Goal: Task Accomplishment & Management: Use online tool/utility

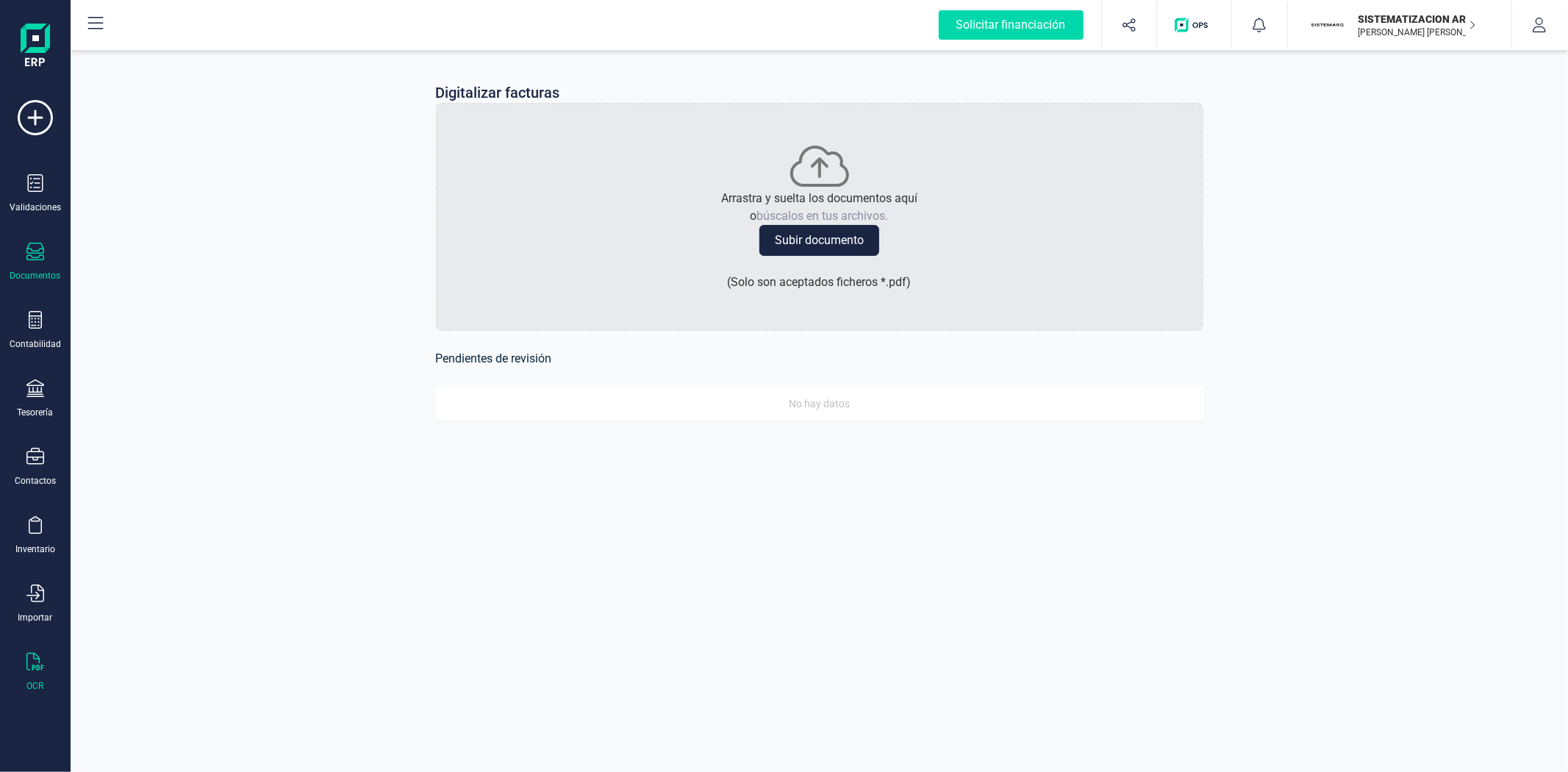
click at [35, 252] on icon at bounding box center [35, 251] width 17 height 17
click at [151, 294] on div "Tickets" at bounding box center [171, 305] width 171 height 29
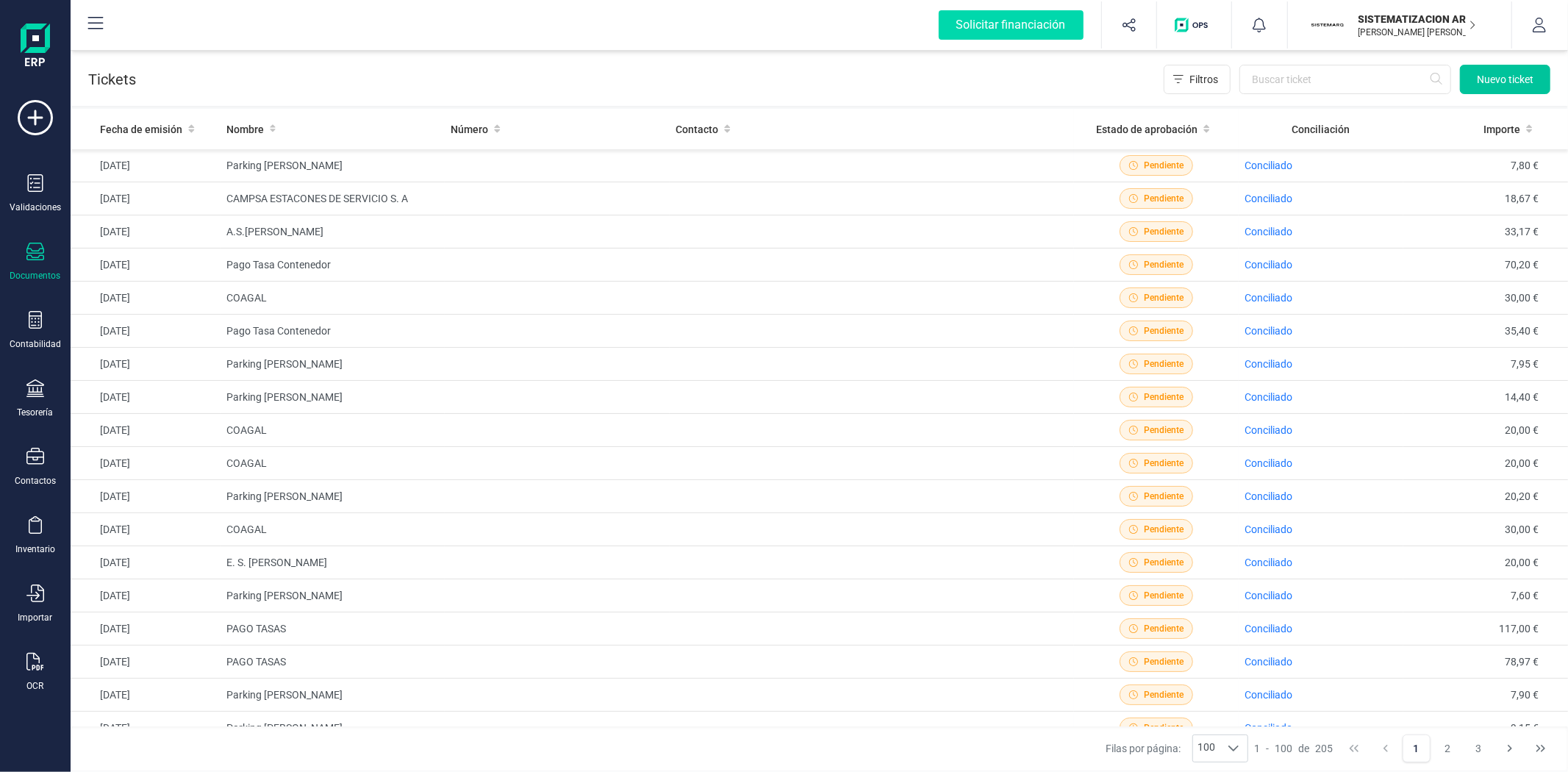
click at [1500, 72] on span "Nuevo ticket" at bounding box center [1505, 79] width 56 height 15
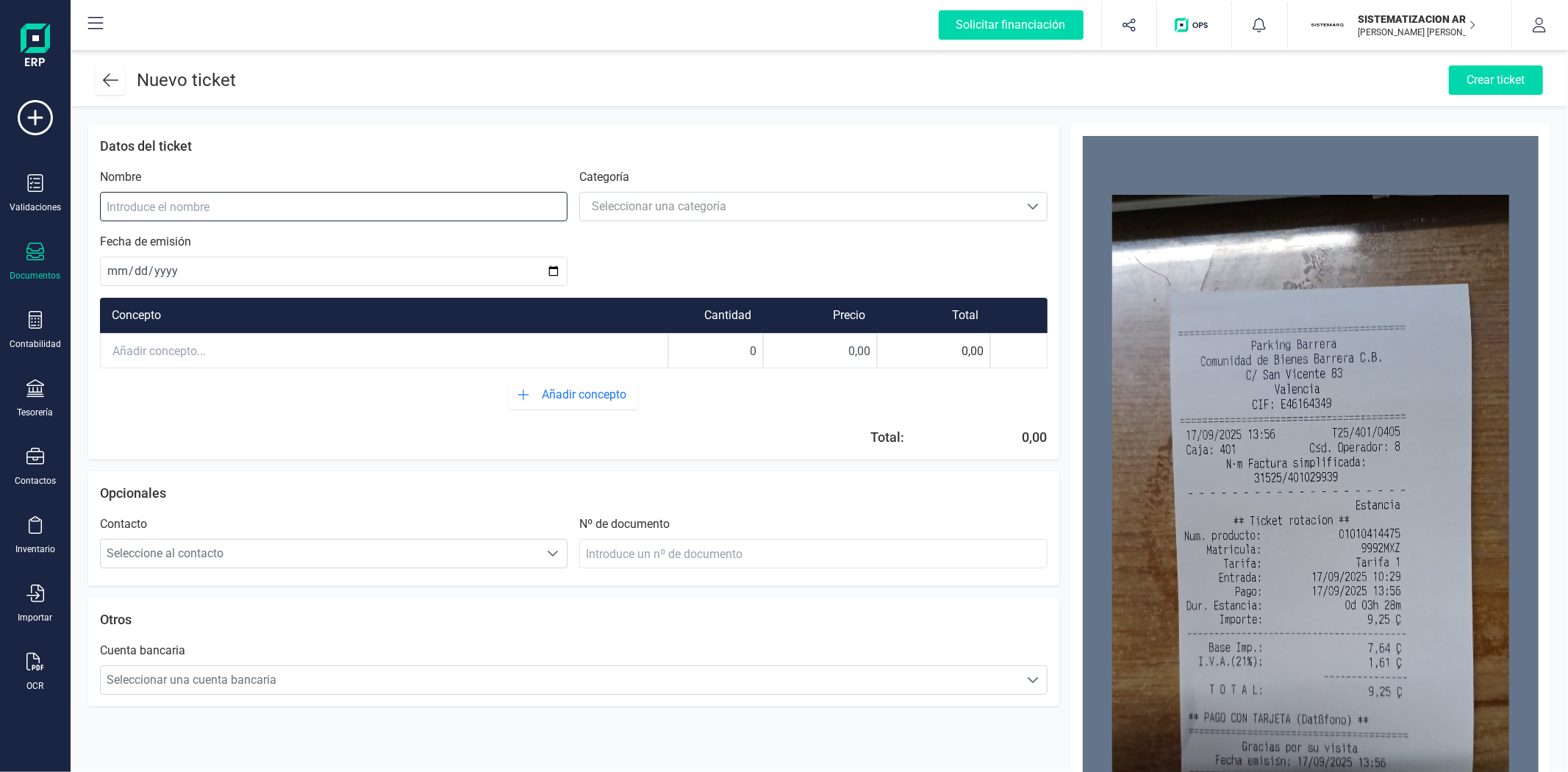
click at [460, 205] on input at bounding box center [334, 207] width 468 height 29
type input "Parking [PERSON_NAME]"
click at [700, 192] on span "Seleccionar una categoría" at bounding box center [800, 207] width 439 height 29
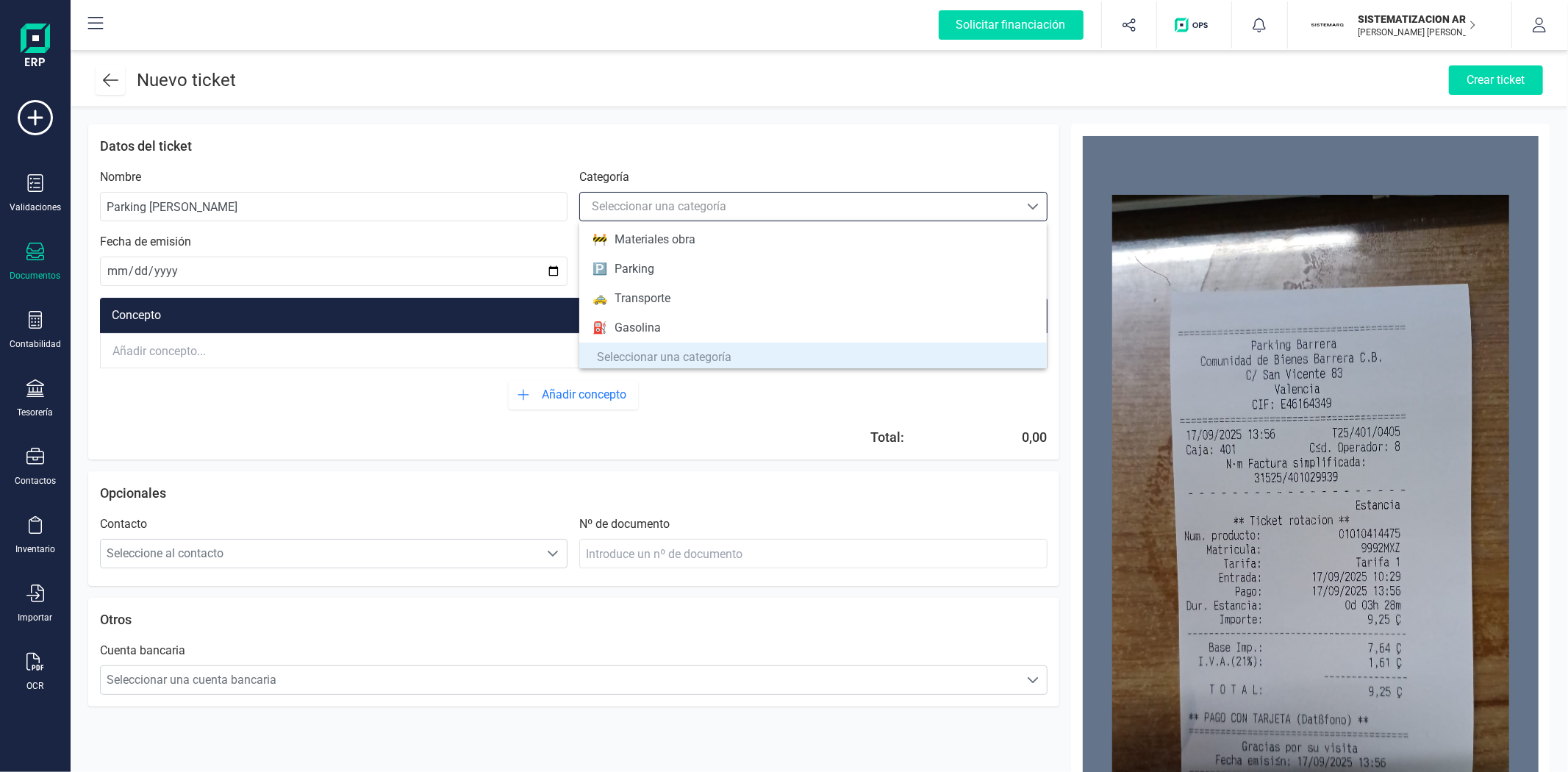
scroll to position [179, 0]
click at [733, 277] on li "🅿️ Parking" at bounding box center [813, 268] width 468 height 29
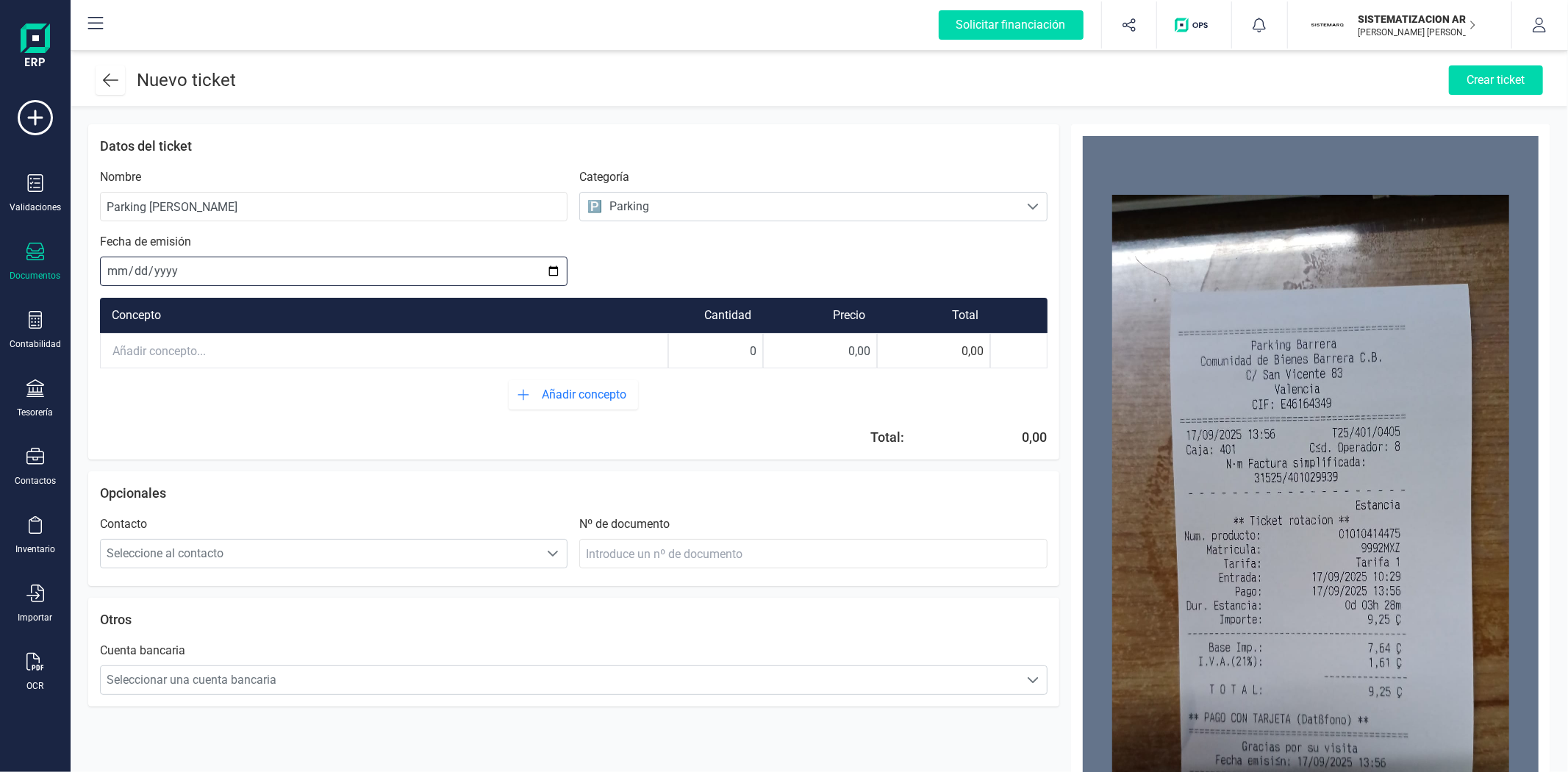
click at [107, 263] on input "date" at bounding box center [334, 271] width 468 height 29
type input "[DATE]"
click at [254, 344] on input "text" at bounding box center [384, 350] width 567 height 32
drag, startPoint x: 742, startPoint y: 341, endPoint x: 795, endPoint y: 358, distance: 55.7
click at [795, 358] on div "Parking [PERSON_NAME] 0 0,00 0,00" at bounding box center [573, 350] width 948 height 35
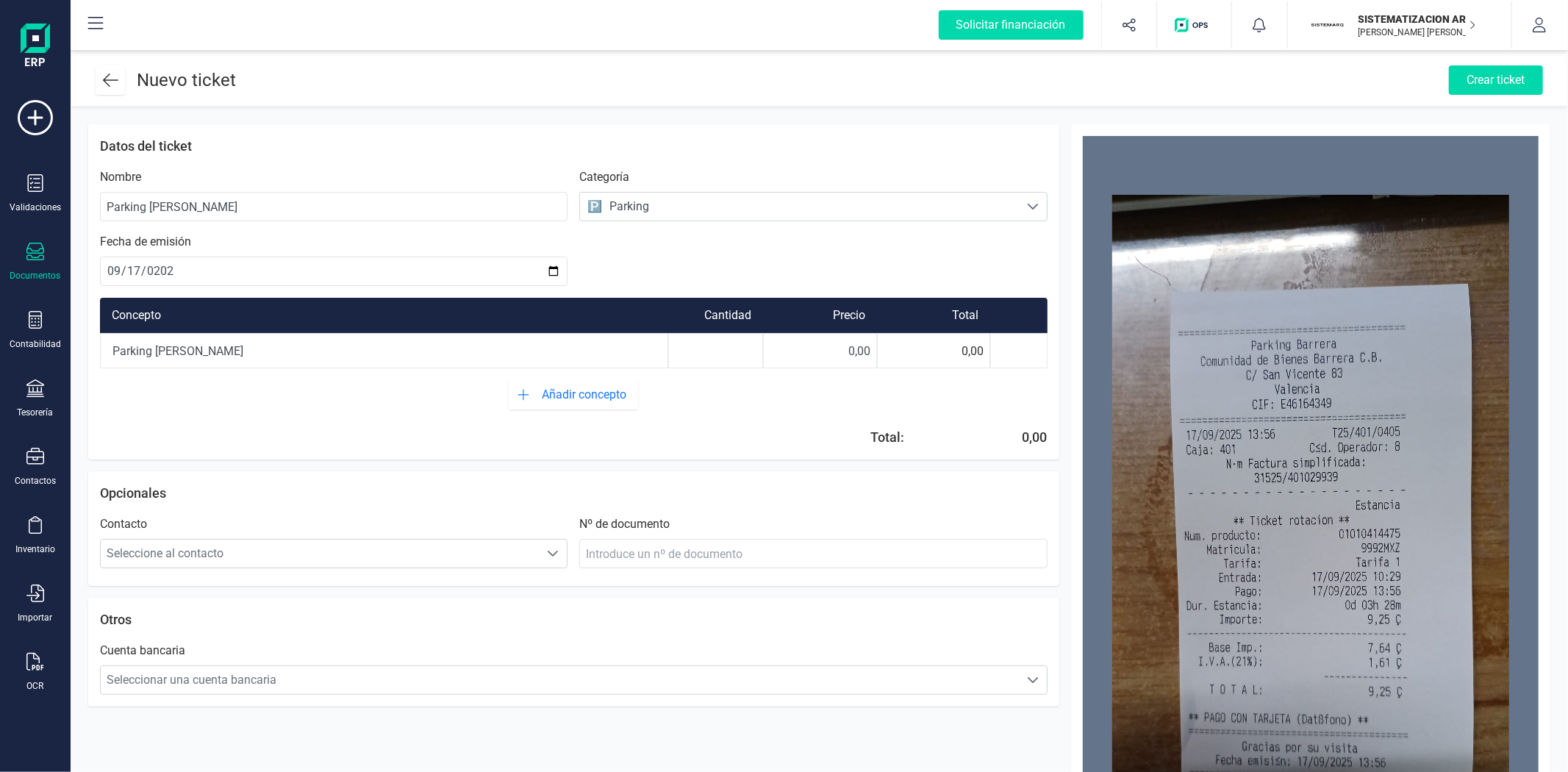
type input "1"
drag, startPoint x: 848, startPoint y: 359, endPoint x: 965, endPoint y: 363, distance: 117.1
click at [965, 363] on div "Parking [PERSON_NAME] 1 0,00 0,00" at bounding box center [573, 350] width 948 height 35
type input "9,25"
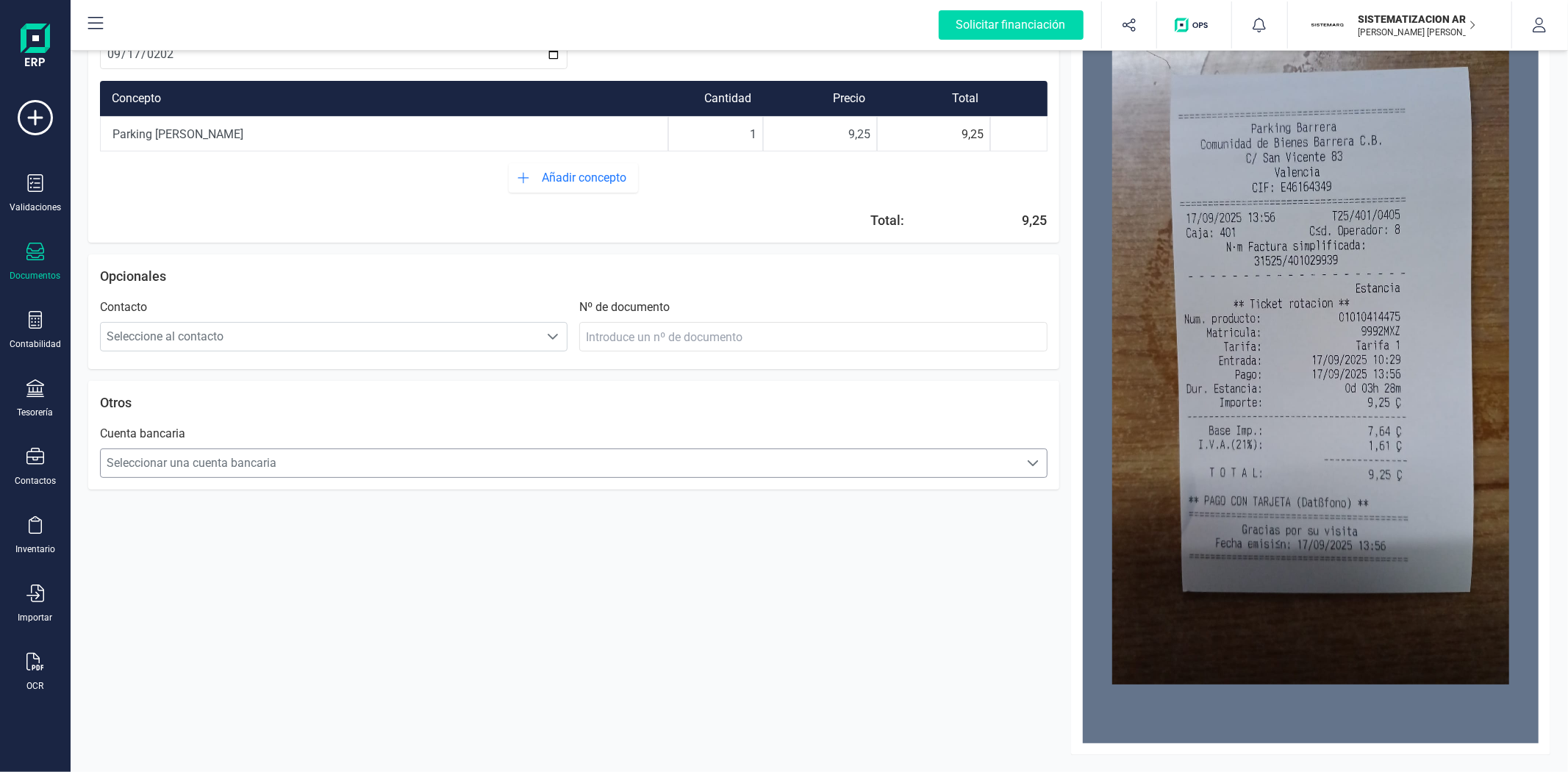
click at [1031, 458] on span at bounding box center [1032, 463] width 12 height 12
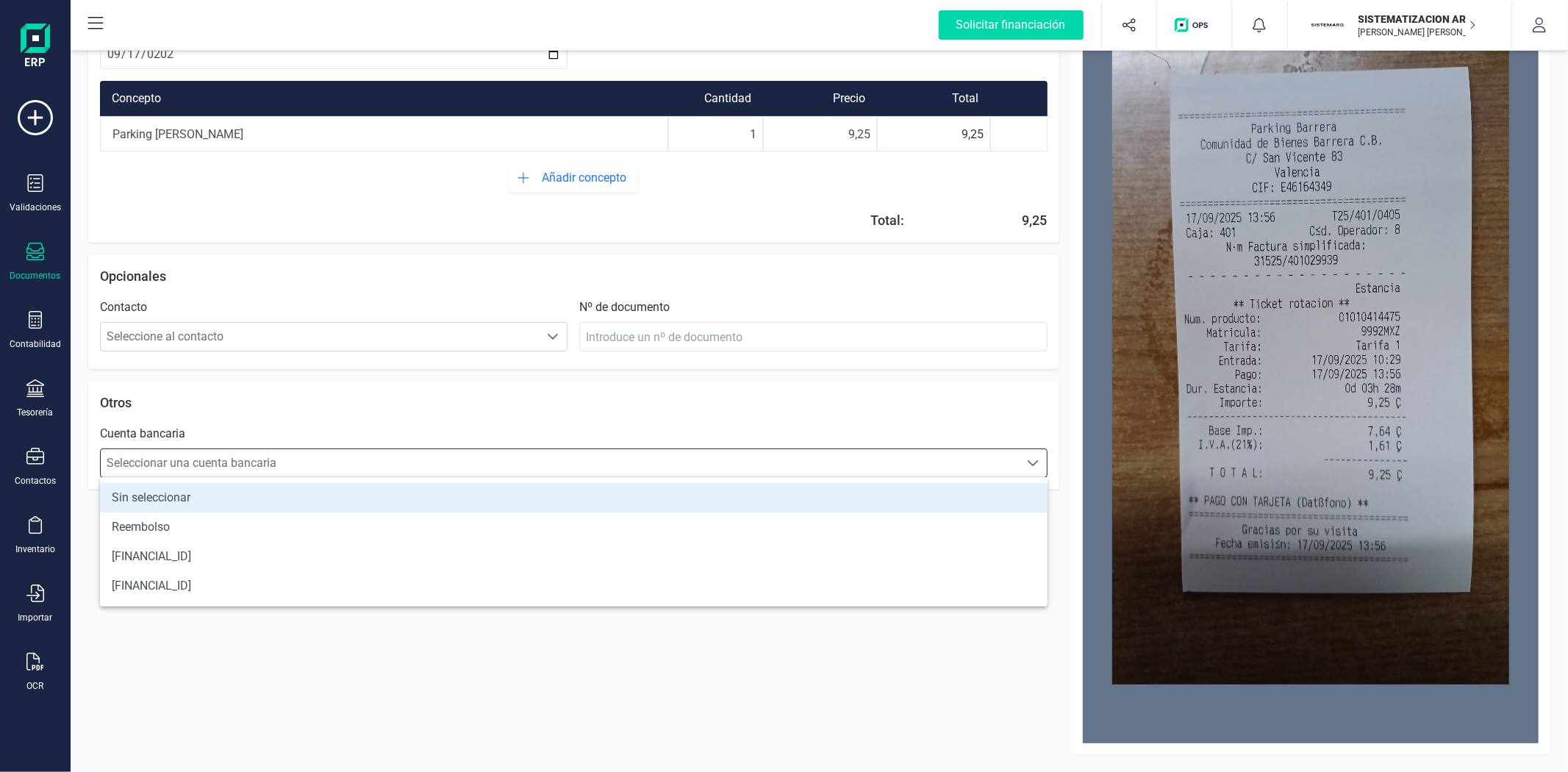
scroll to position [8, 63]
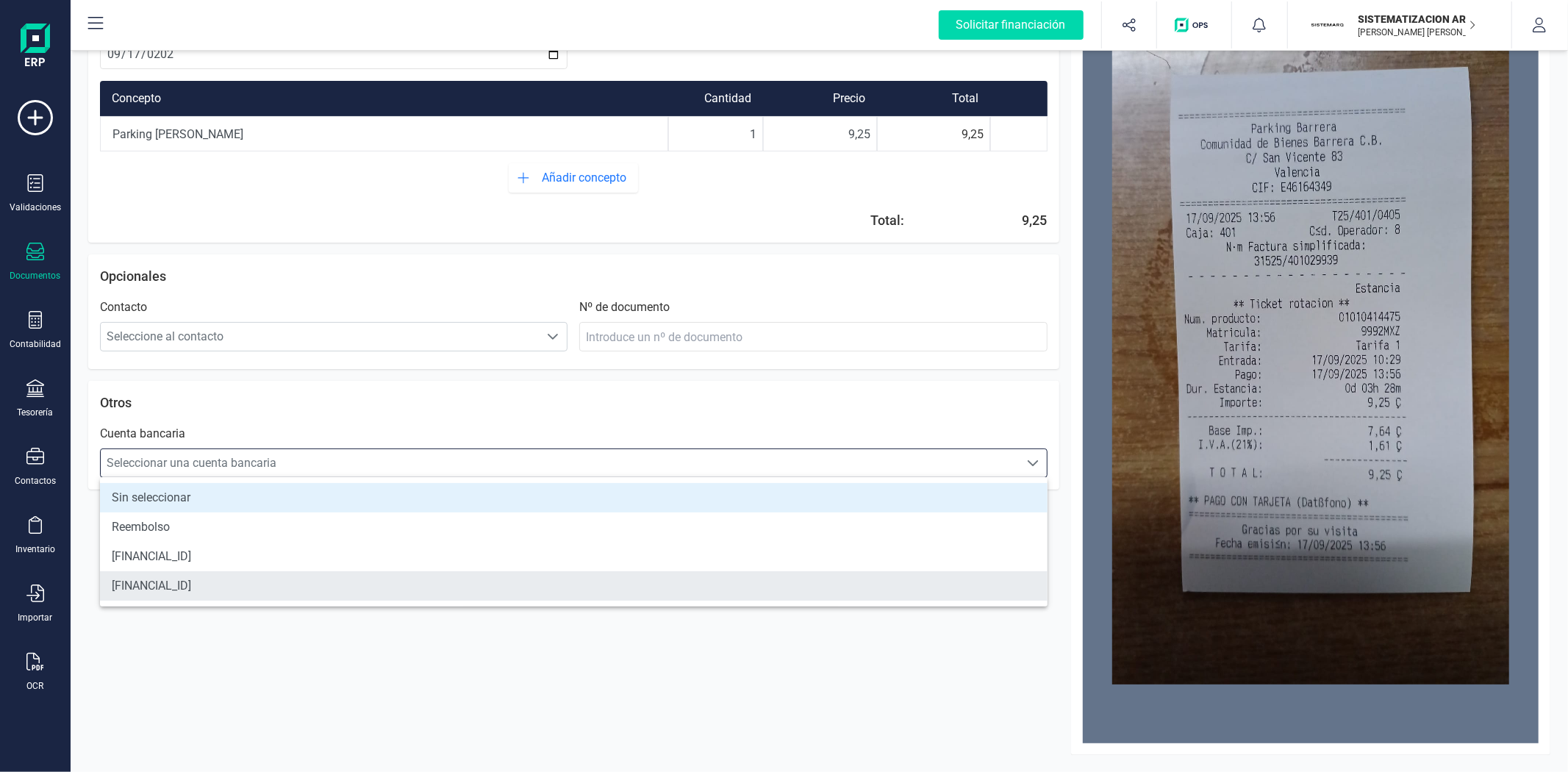
click at [426, 576] on li "[FINANCIAL_ID]" at bounding box center [573, 586] width 948 height 29
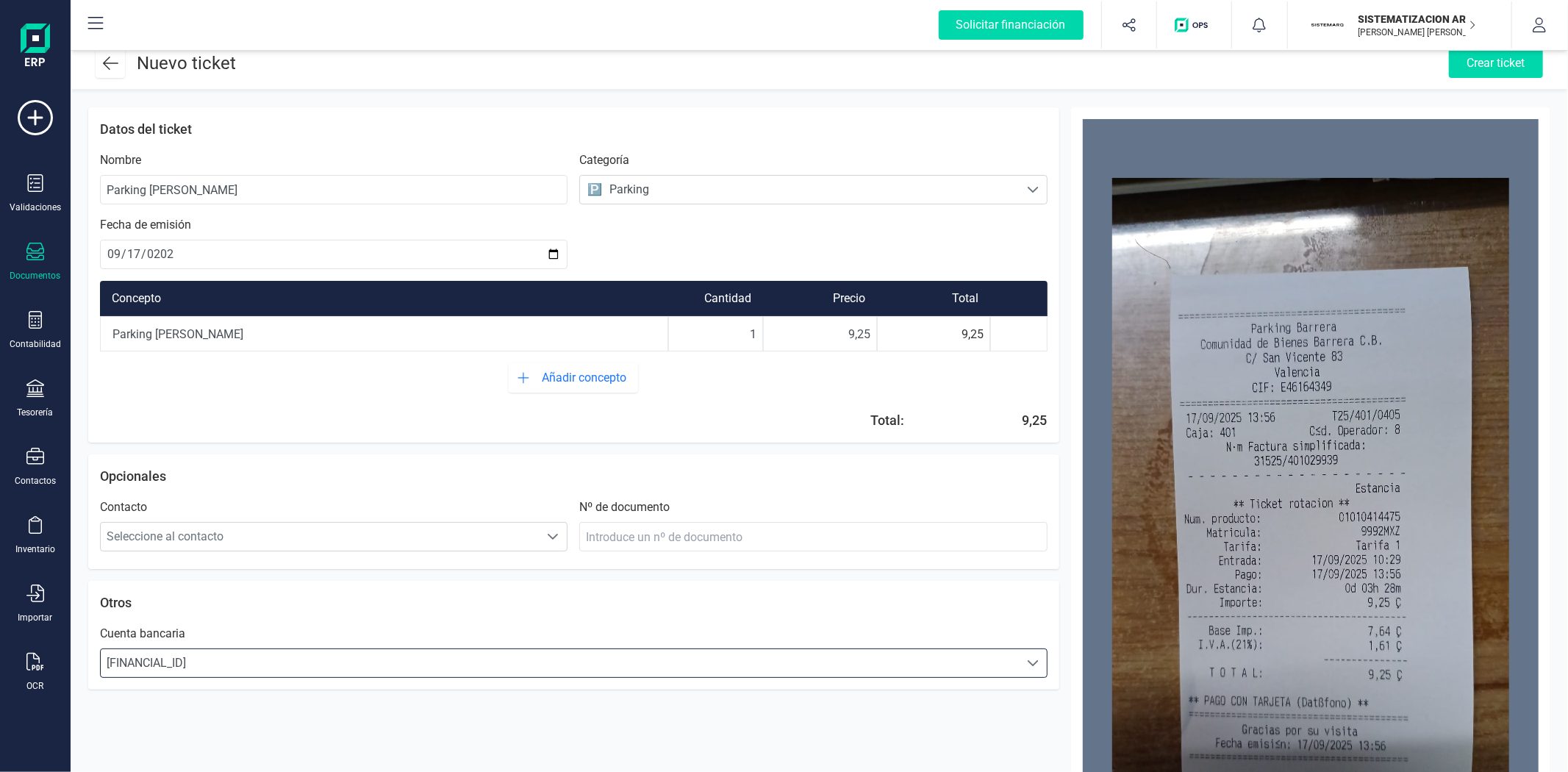
scroll to position [0, 0]
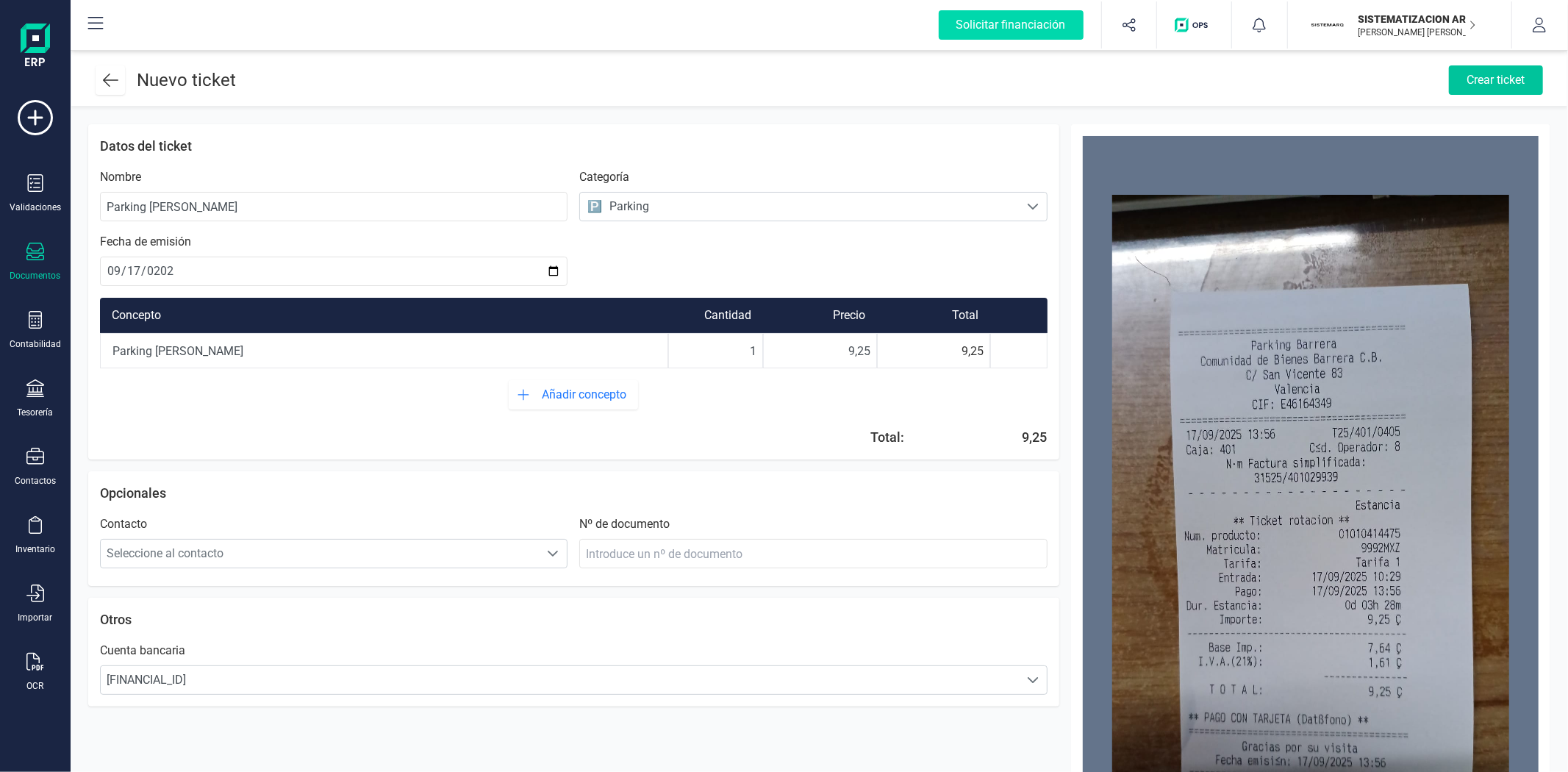
click at [1476, 74] on div "Crear ticket" at bounding box center [1495, 80] width 94 height 29
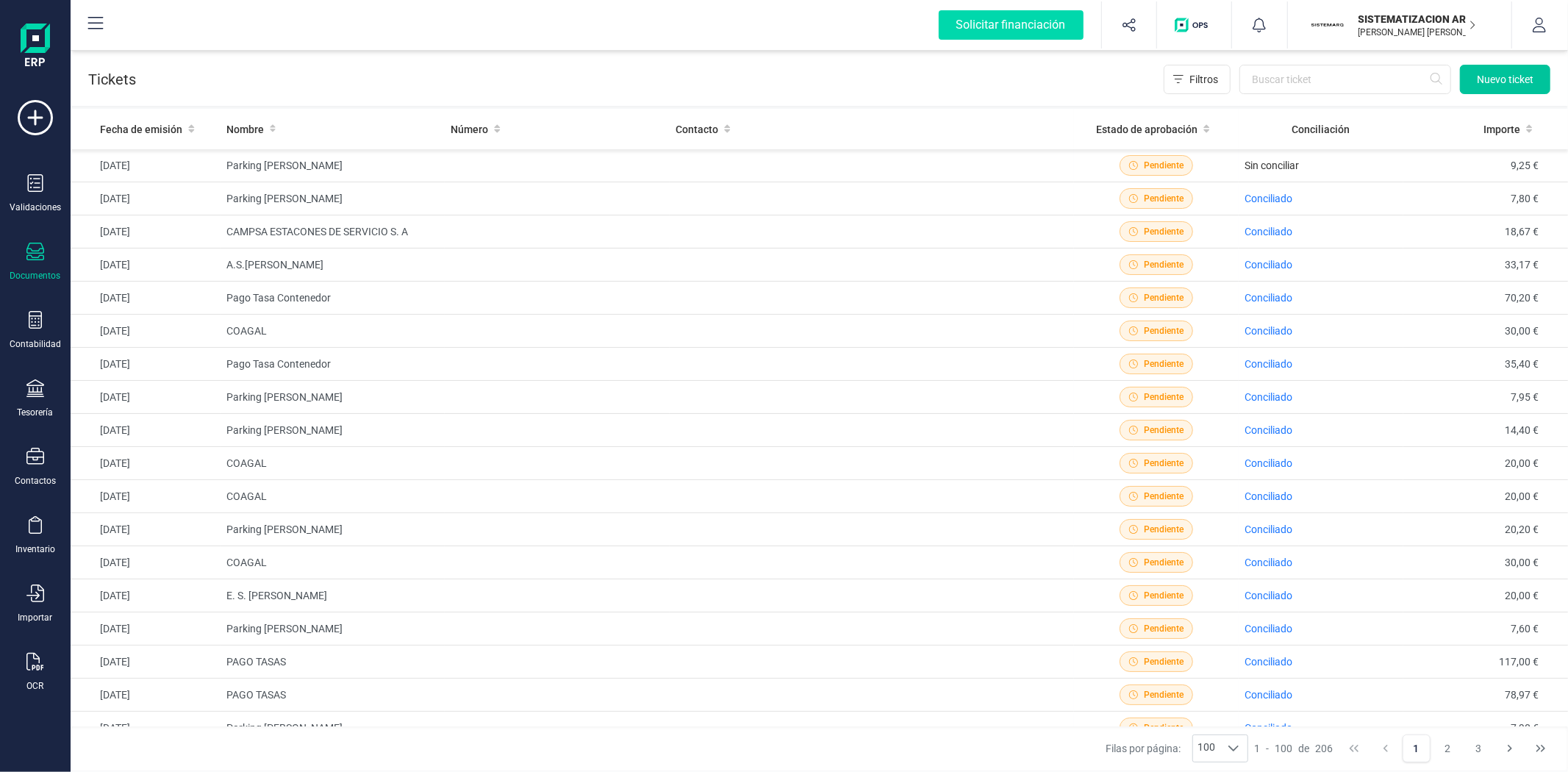
click at [1481, 89] on button "Nuevo ticket" at bounding box center [1505, 80] width 90 height 29
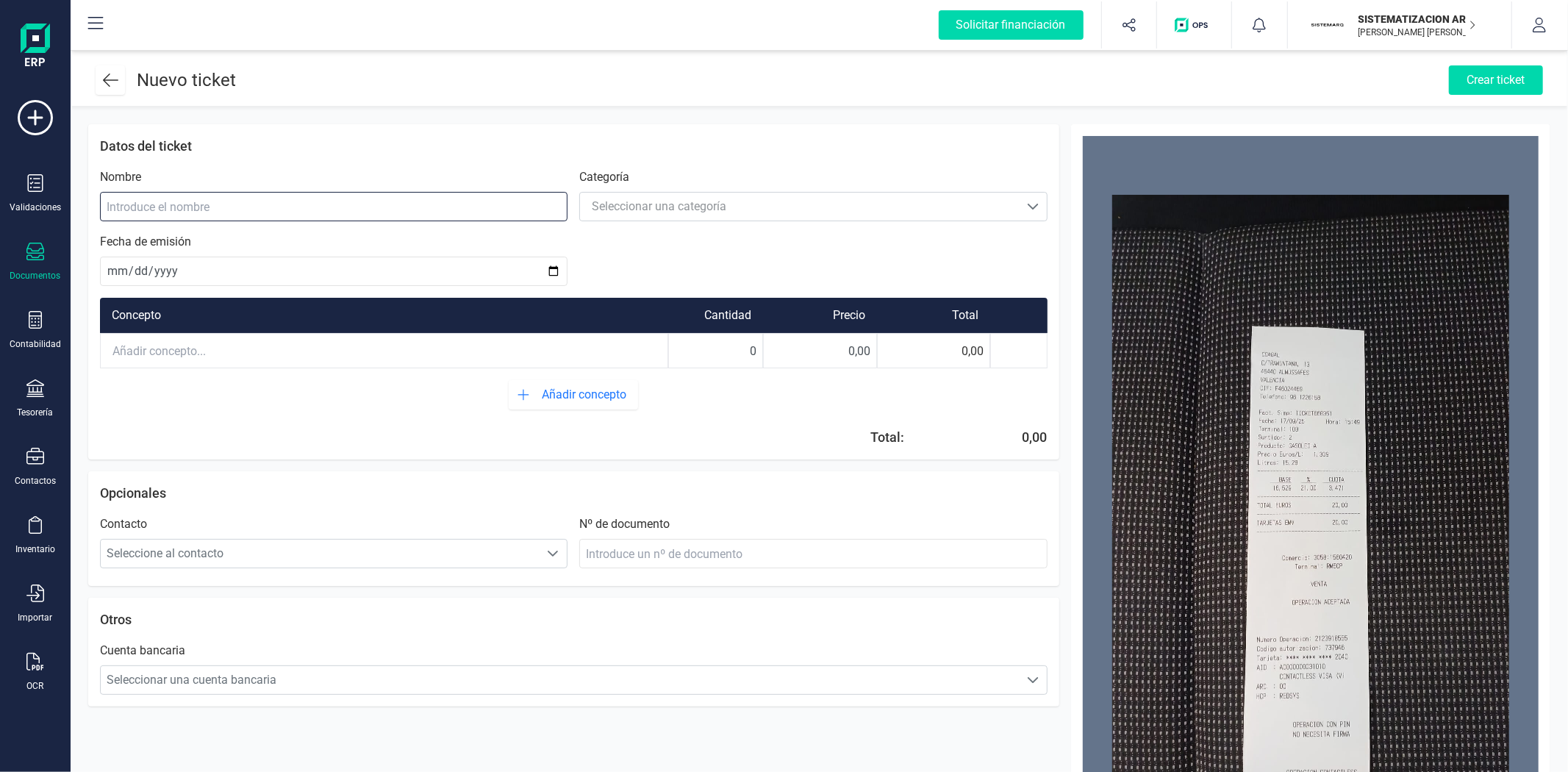
click at [508, 213] on input at bounding box center [334, 207] width 468 height 29
type input "COAGAL"
click at [671, 205] on div "Seleccionar una categoría" at bounding box center [659, 207] width 135 height 17
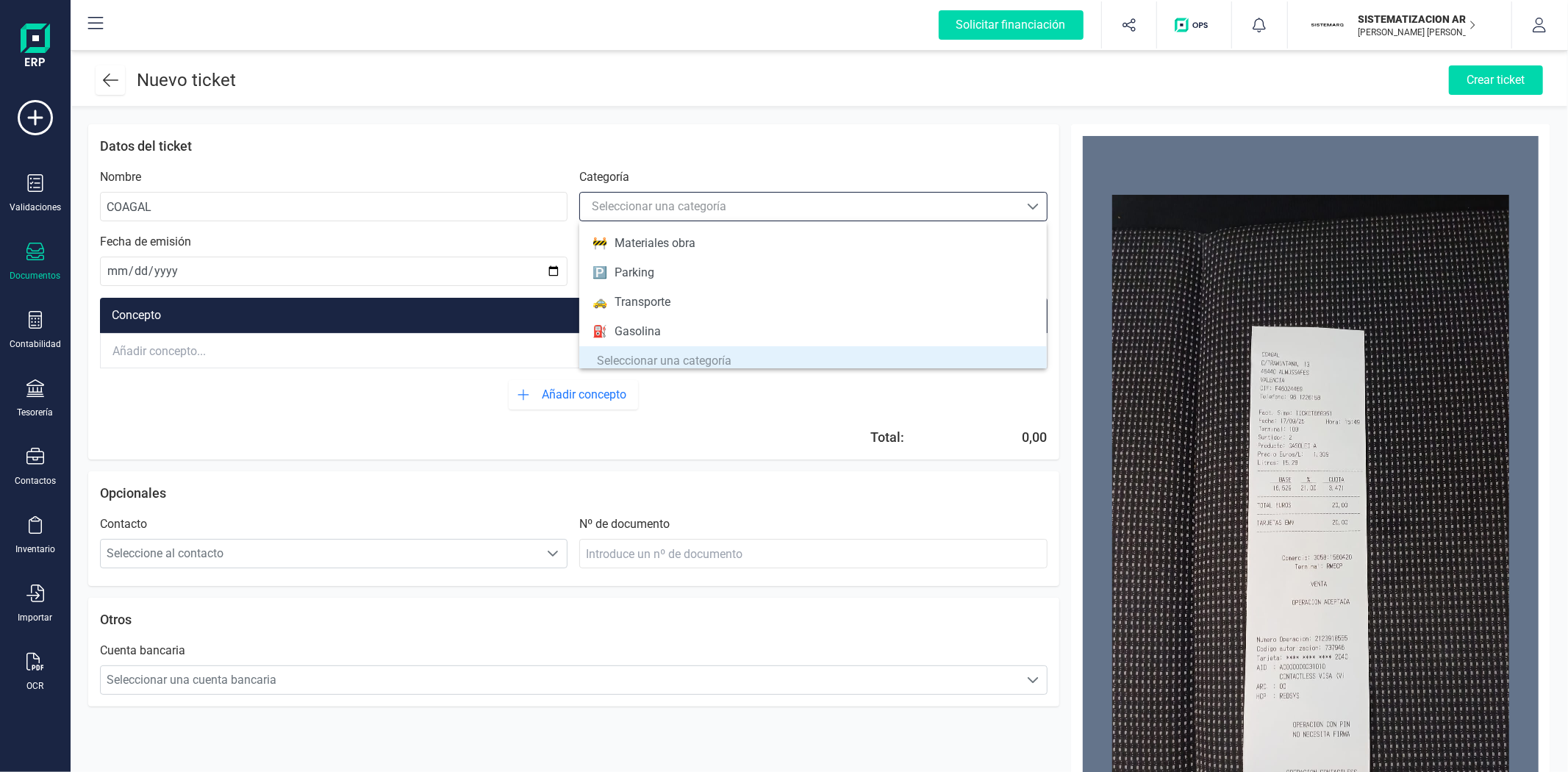
scroll to position [177, 0]
click at [666, 329] on li "⛽ Gasolina" at bounding box center [813, 330] width 468 height 29
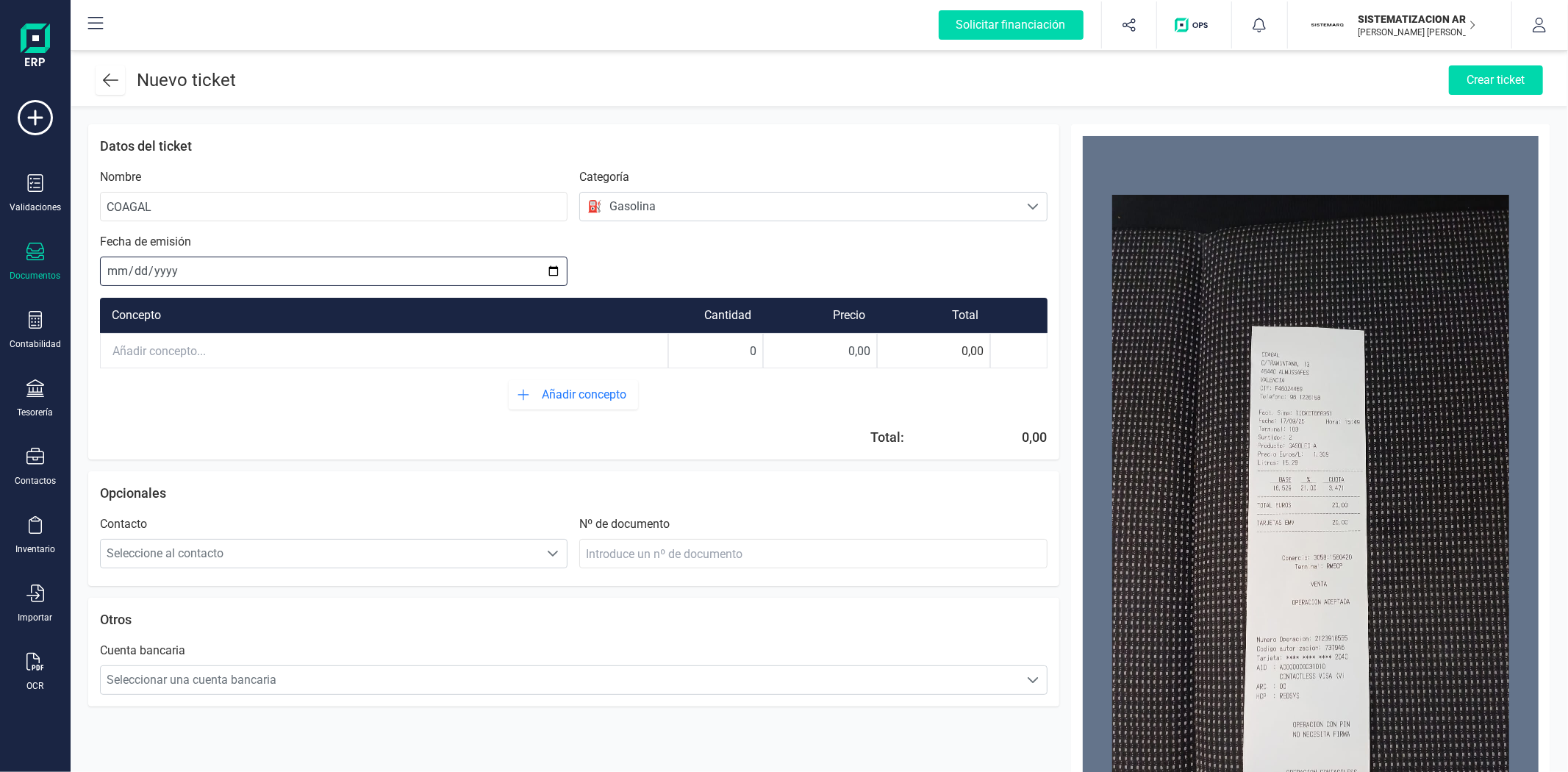
click at [114, 266] on input "date" at bounding box center [334, 271] width 468 height 29
type input "[DATE]"
click at [287, 363] on input "text" at bounding box center [384, 350] width 567 height 32
drag, startPoint x: 217, startPoint y: 350, endPoint x: 75, endPoint y: 355, distance: 142.1
click at [75, 355] on div "Ticket 0.37 MB Datos del ticket Nombre COAGAL Categoría Seleccionar una categor…" at bounding box center [819, 548] width 1497 height 883
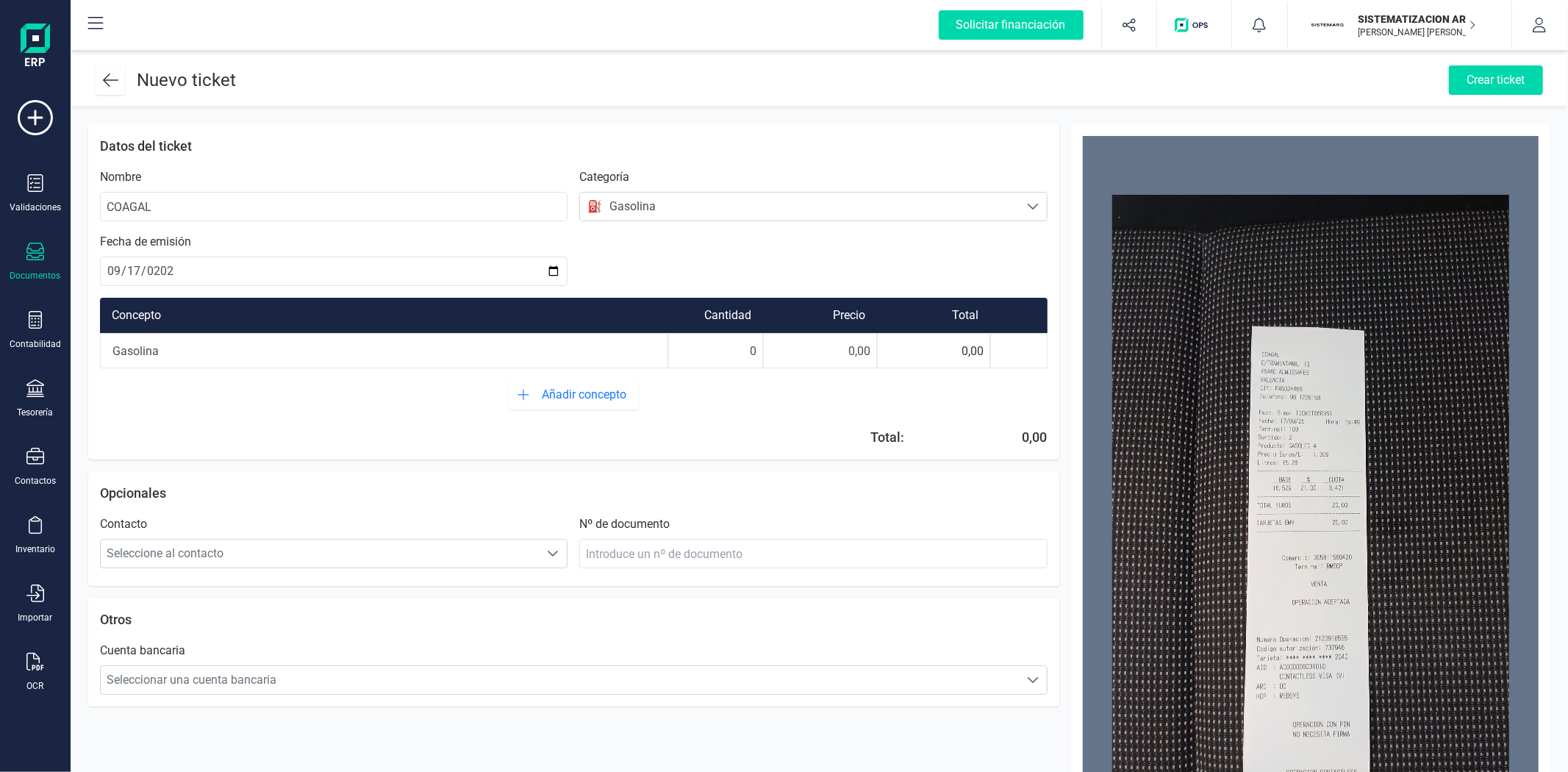
drag, startPoint x: 737, startPoint y: 355, endPoint x: 768, endPoint y: 357, distance: 31.1
click at [768, 357] on div "Gasolina 0 0,00 0,00" at bounding box center [573, 350] width 948 height 35
type input "1"
drag, startPoint x: 801, startPoint y: 353, endPoint x: 906, endPoint y: 340, distance: 105.8
click at [906, 340] on div "Gasolina 1 0,00 0,00" at bounding box center [573, 350] width 948 height 35
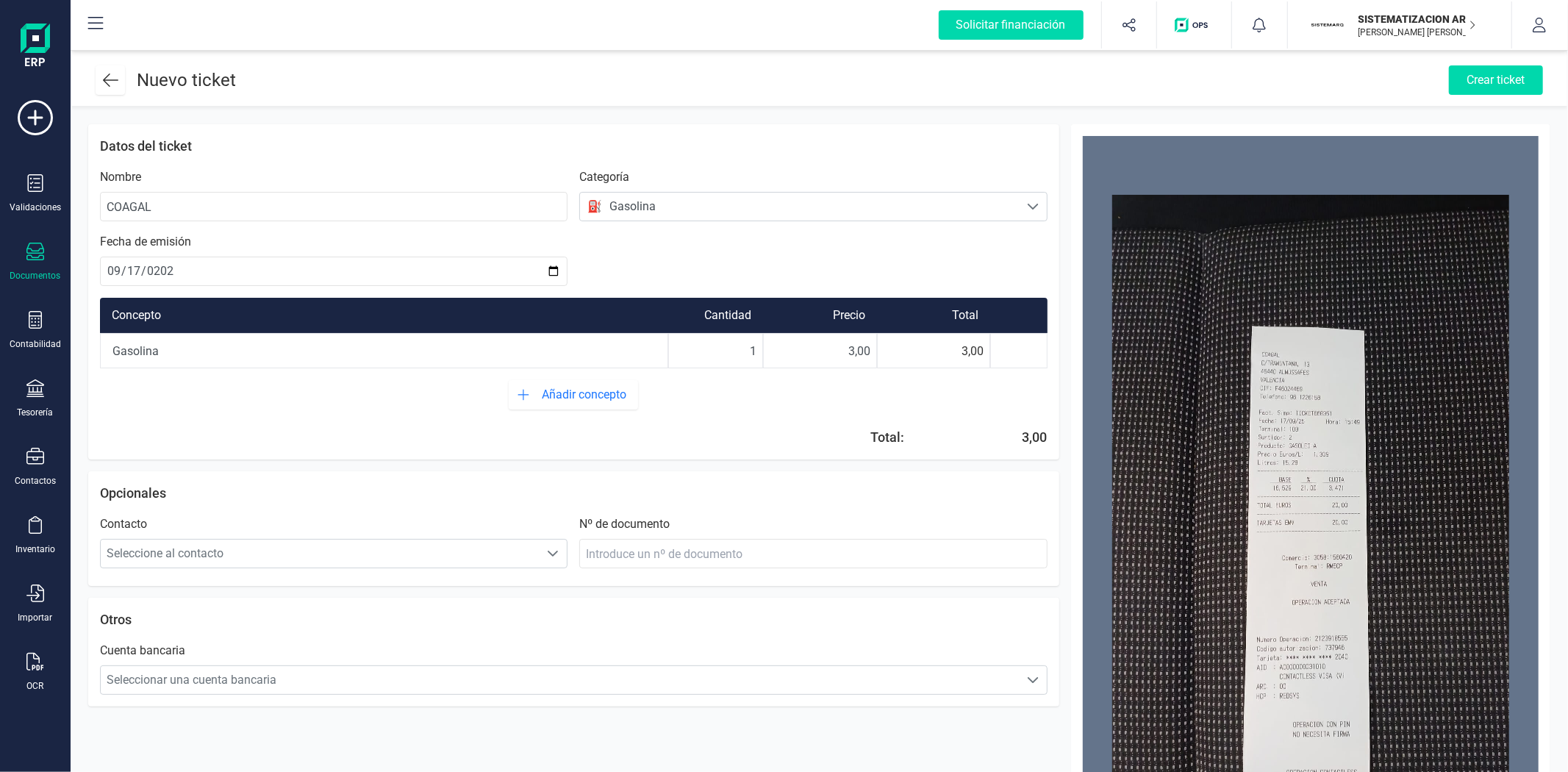
type input "0,00"
drag, startPoint x: 826, startPoint y: 347, endPoint x: 905, endPoint y: 336, distance: 79.8
click at [905, 336] on div "Gasolina 1 0,00 0,00" at bounding box center [573, 350] width 948 height 35
type input "20,00"
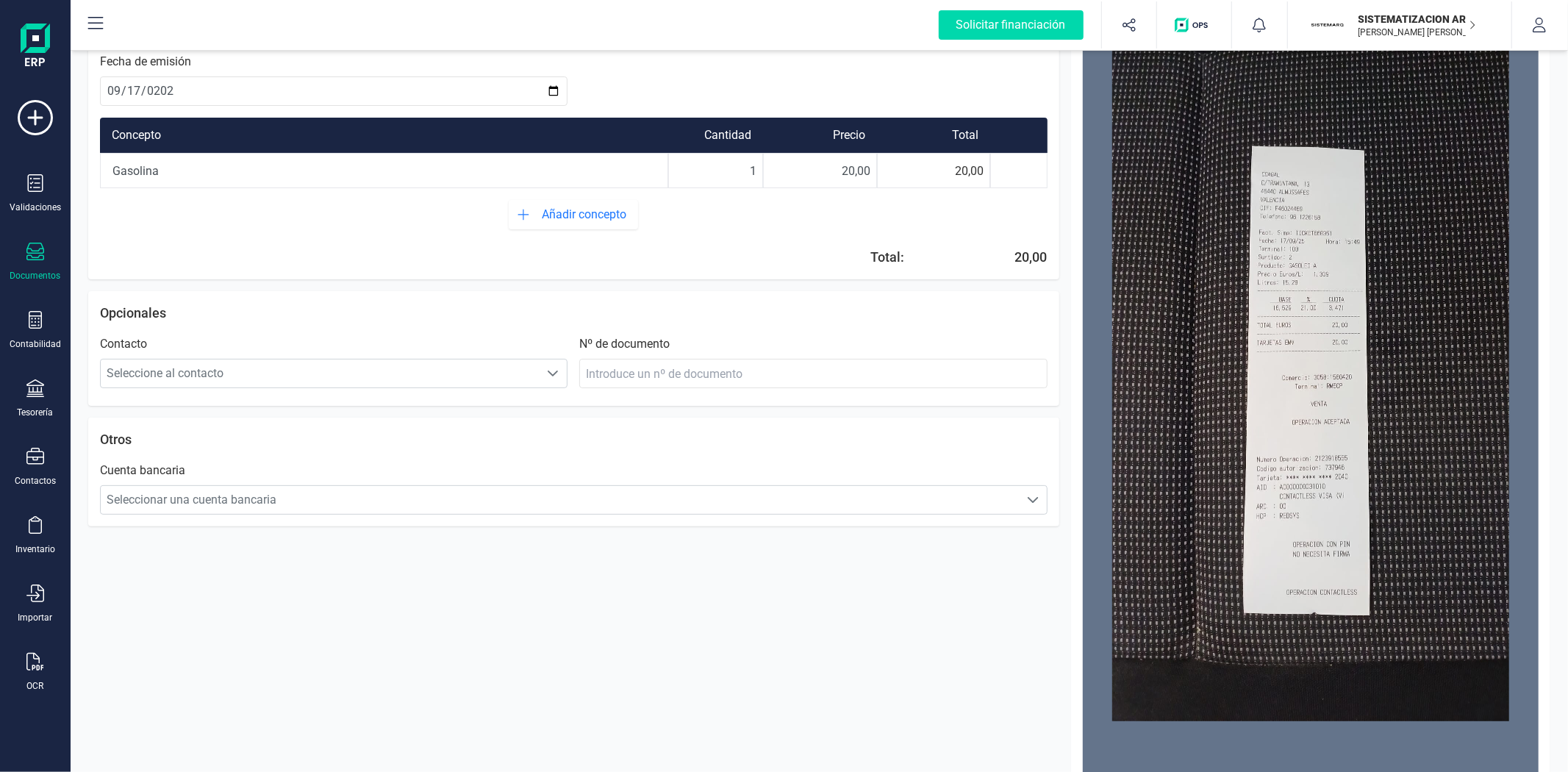
scroll to position [180, 0]
click at [916, 508] on span "Seleccionar una cuenta bancaria" at bounding box center [560, 499] width 918 height 29
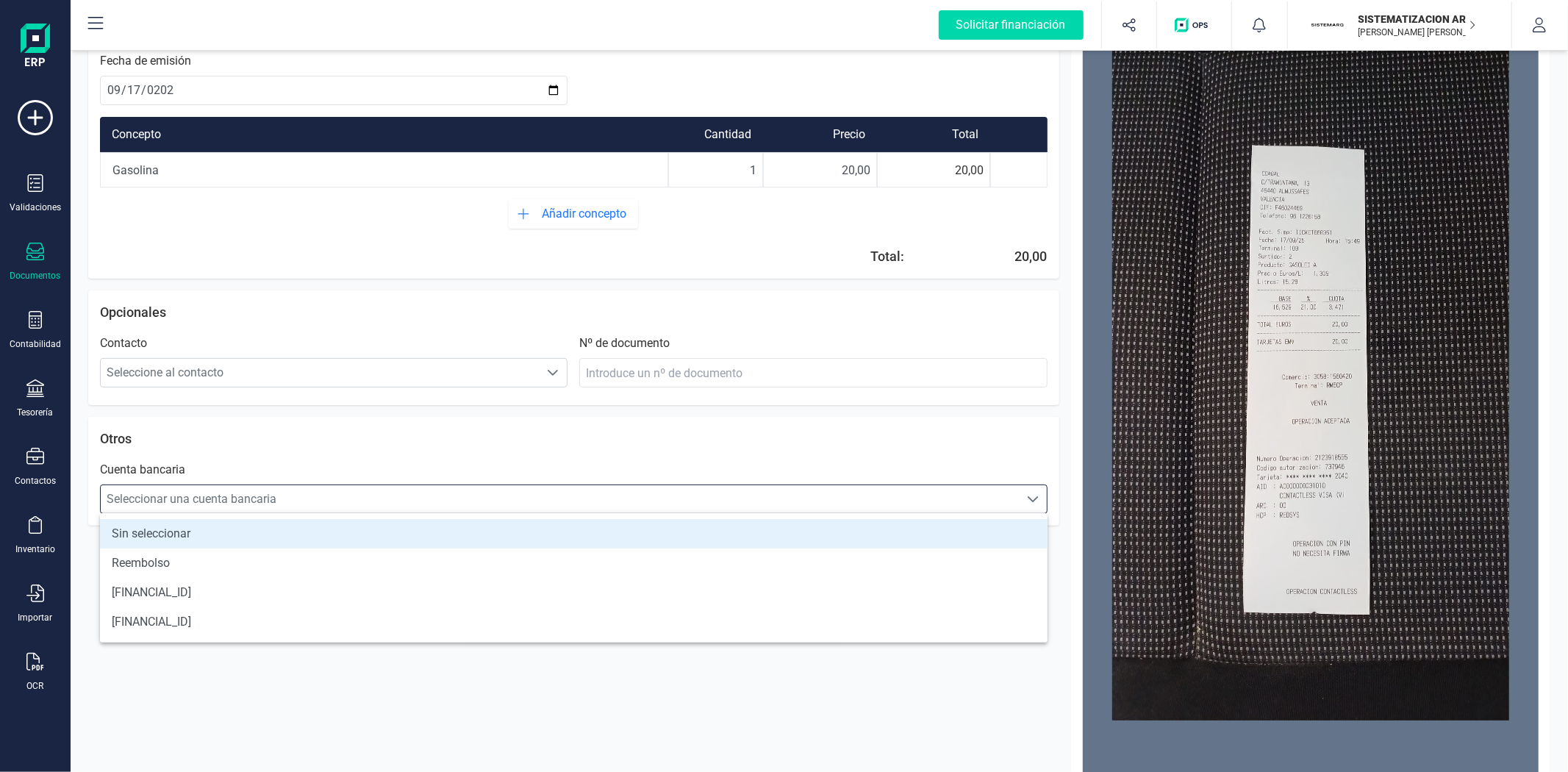
scroll to position [8, 63]
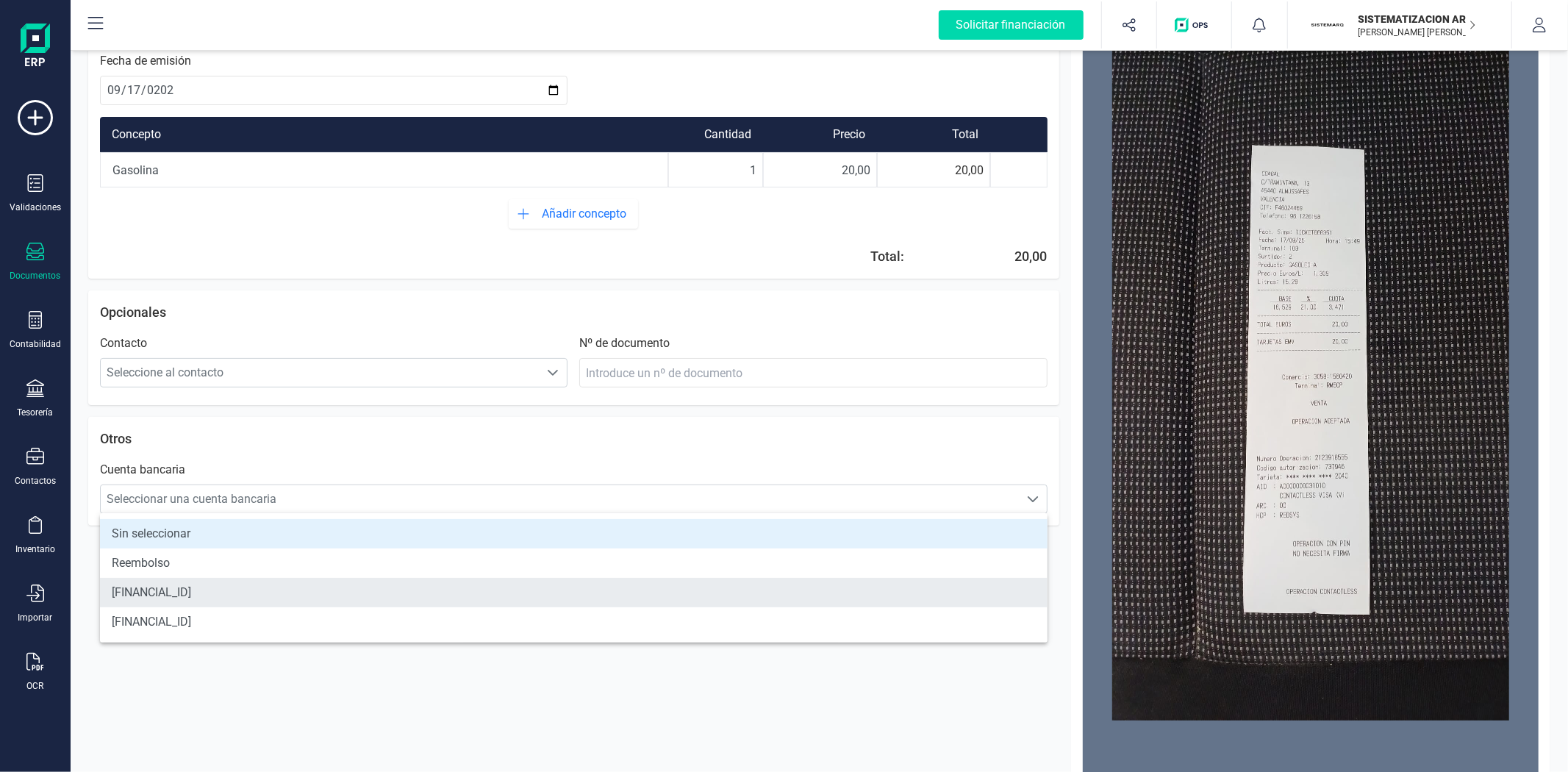
click at [458, 589] on li "[FINANCIAL_ID]" at bounding box center [573, 593] width 948 height 29
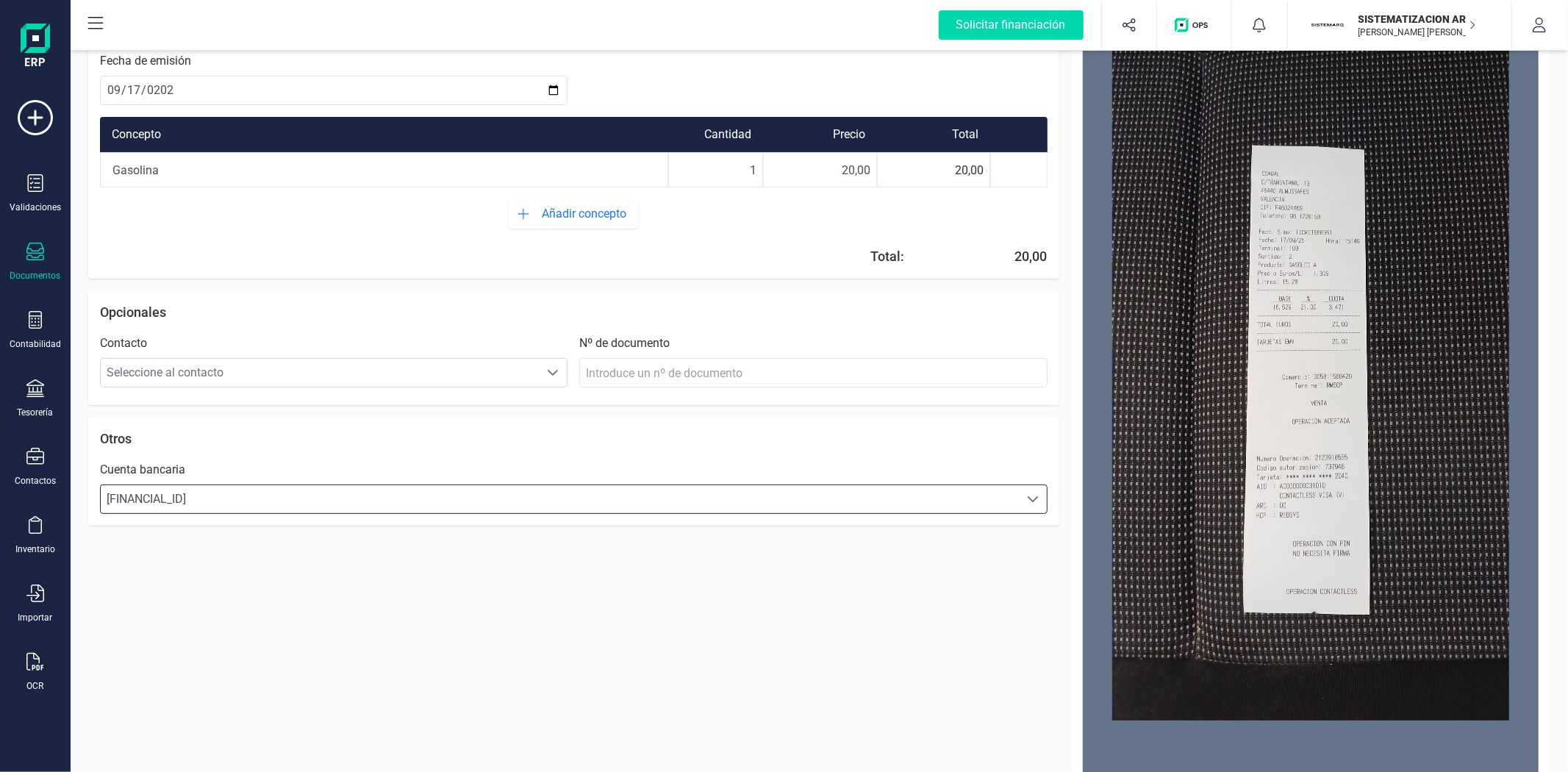
scroll to position [0, 0]
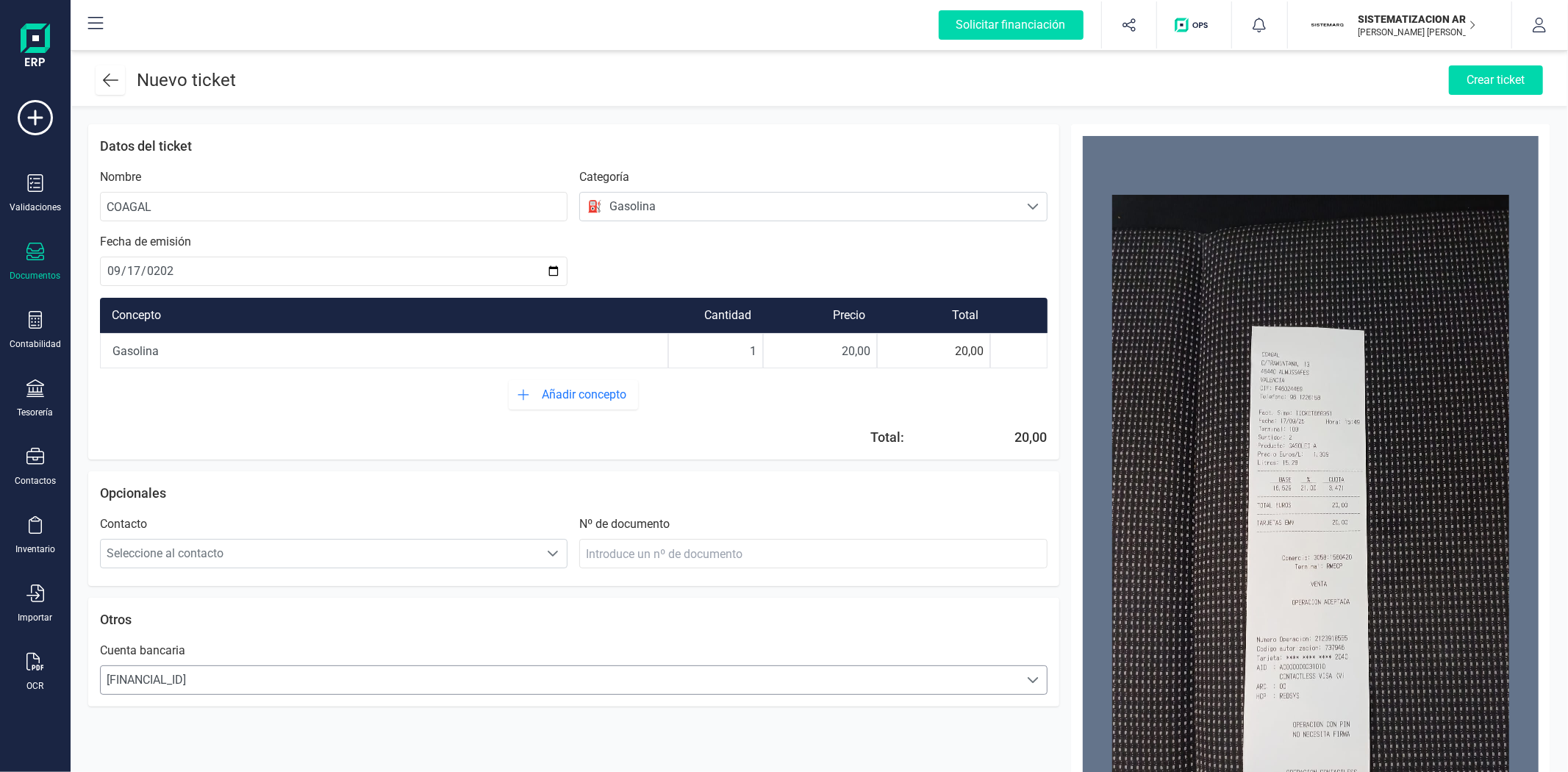
click at [990, 691] on span "[FINANCIAL_ID]" at bounding box center [560, 680] width 918 height 29
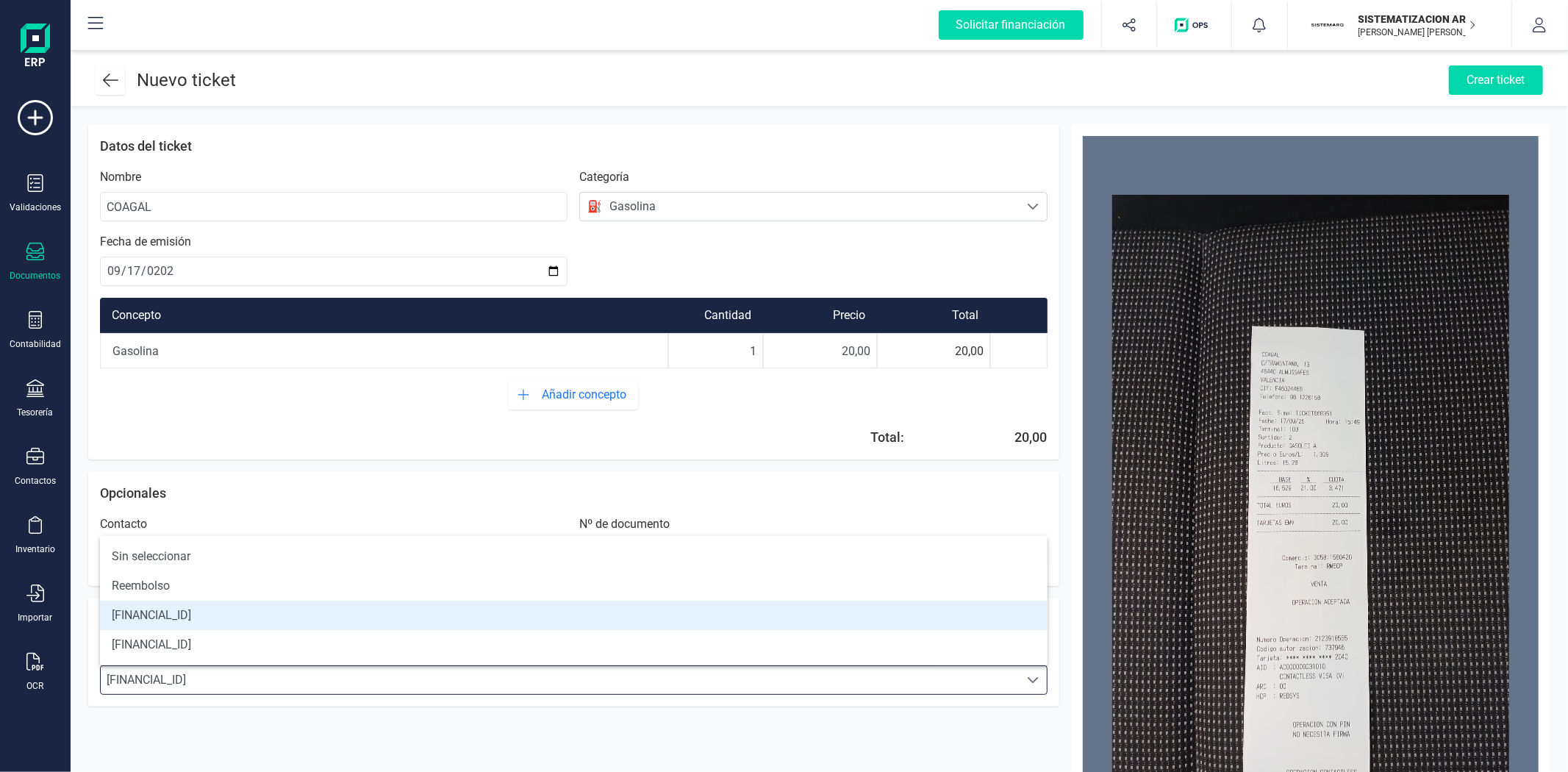
click at [763, 664] on ul "Sin seleccionar Reembolso [FINANCIAL_ID] [FINANCIAL_ID]" at bounding box center [573, 599] width 948 height 129
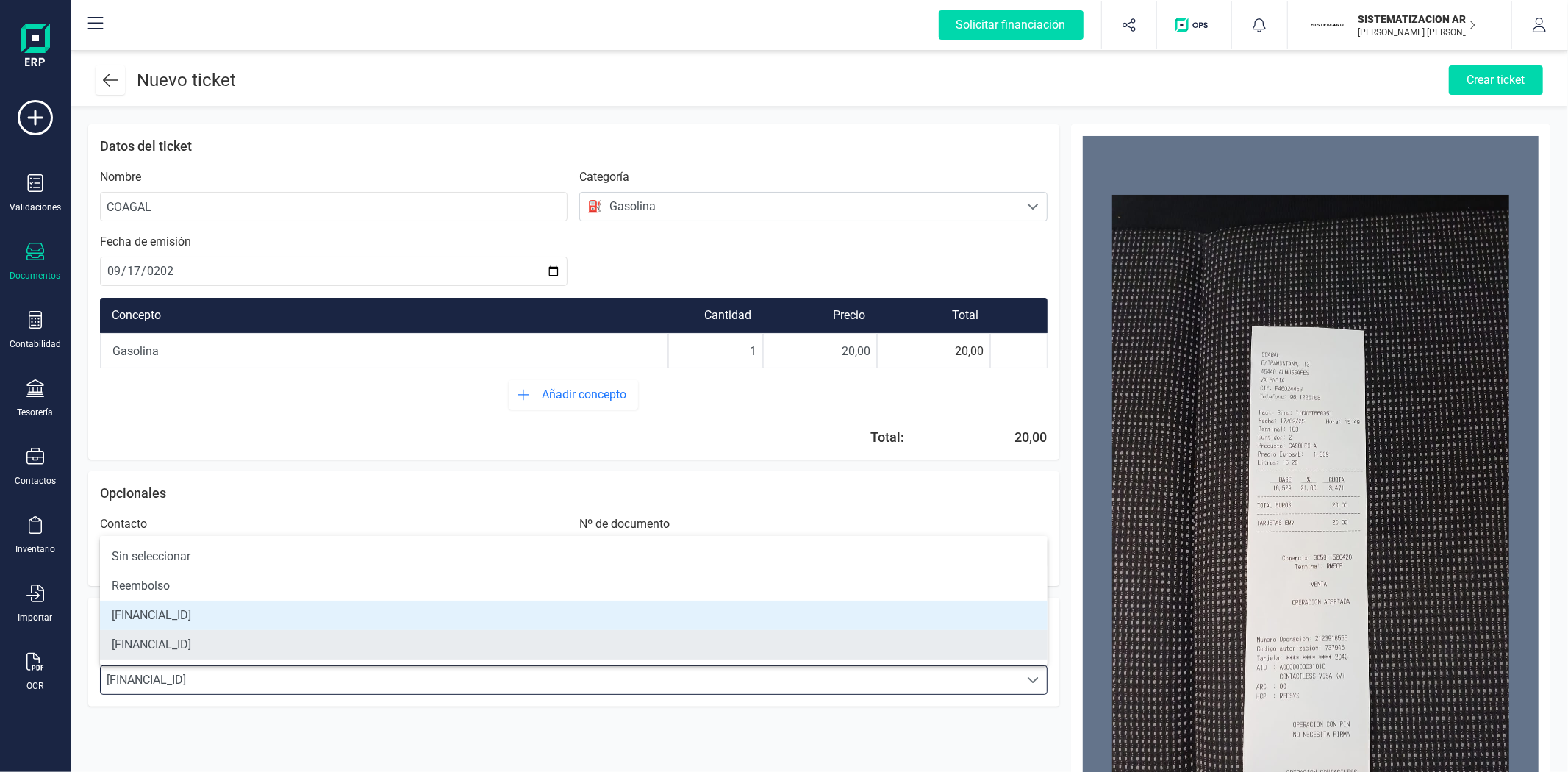
click at [714, 655] on li "[FINANCIAL_ID]" at bounding box center [573, 644] width 948 height 29
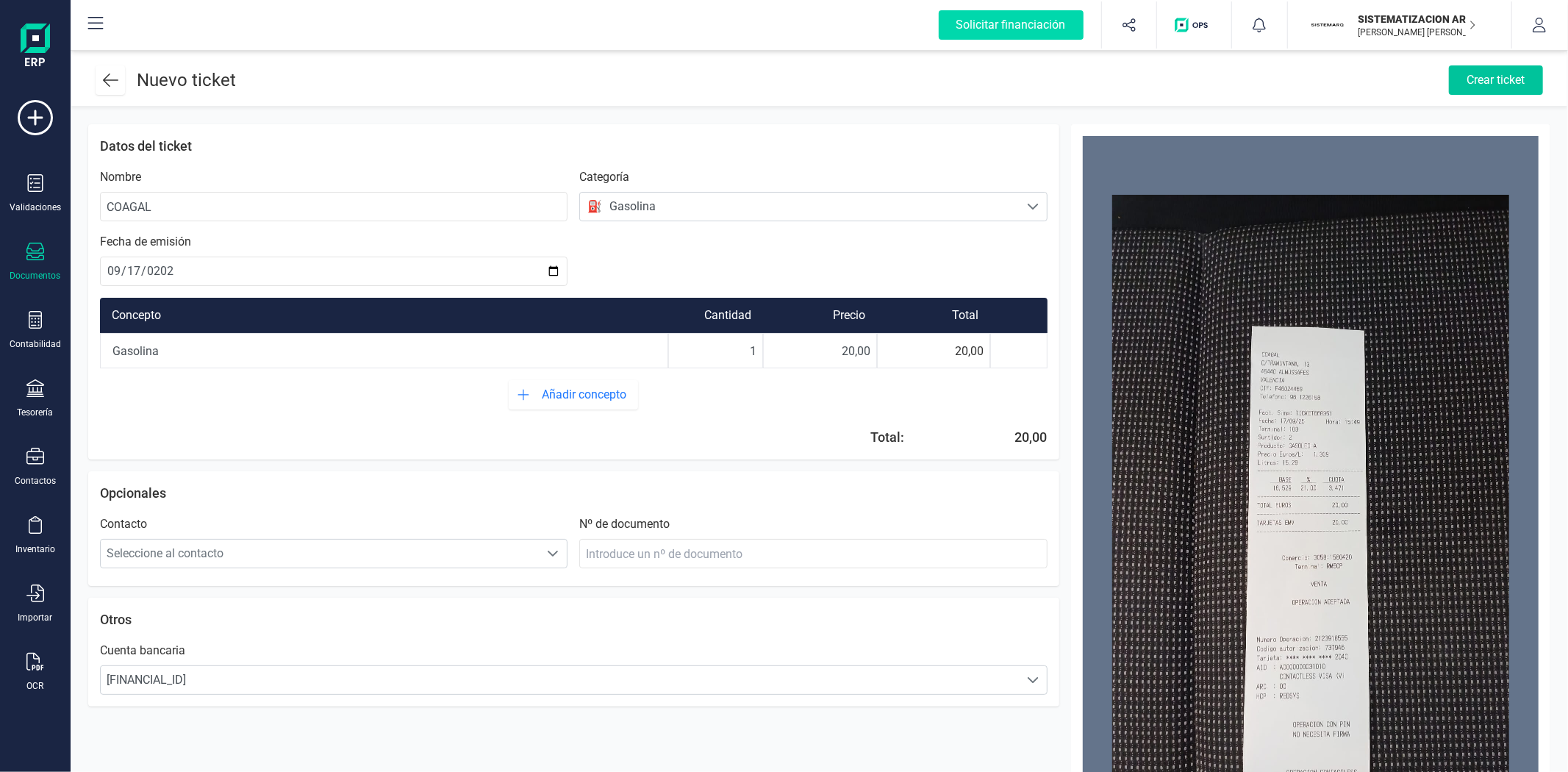
click at [1486, 81] on div "Crear ticket" at bounding box center [1495, 80] width 94 height 29
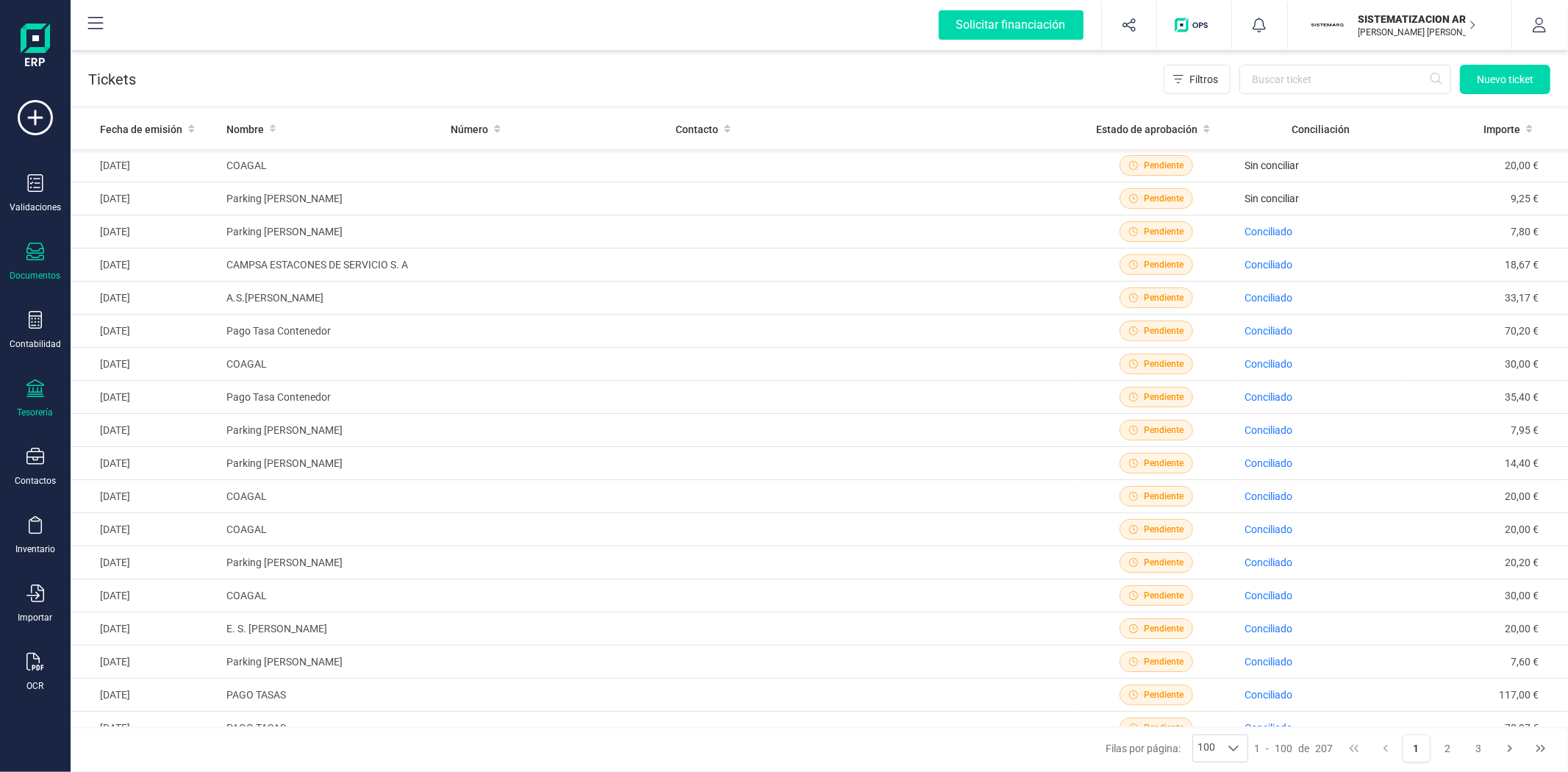
click at [23, 390] on div "Tesorería" at bounding box center [35, 399] width 59 height 39
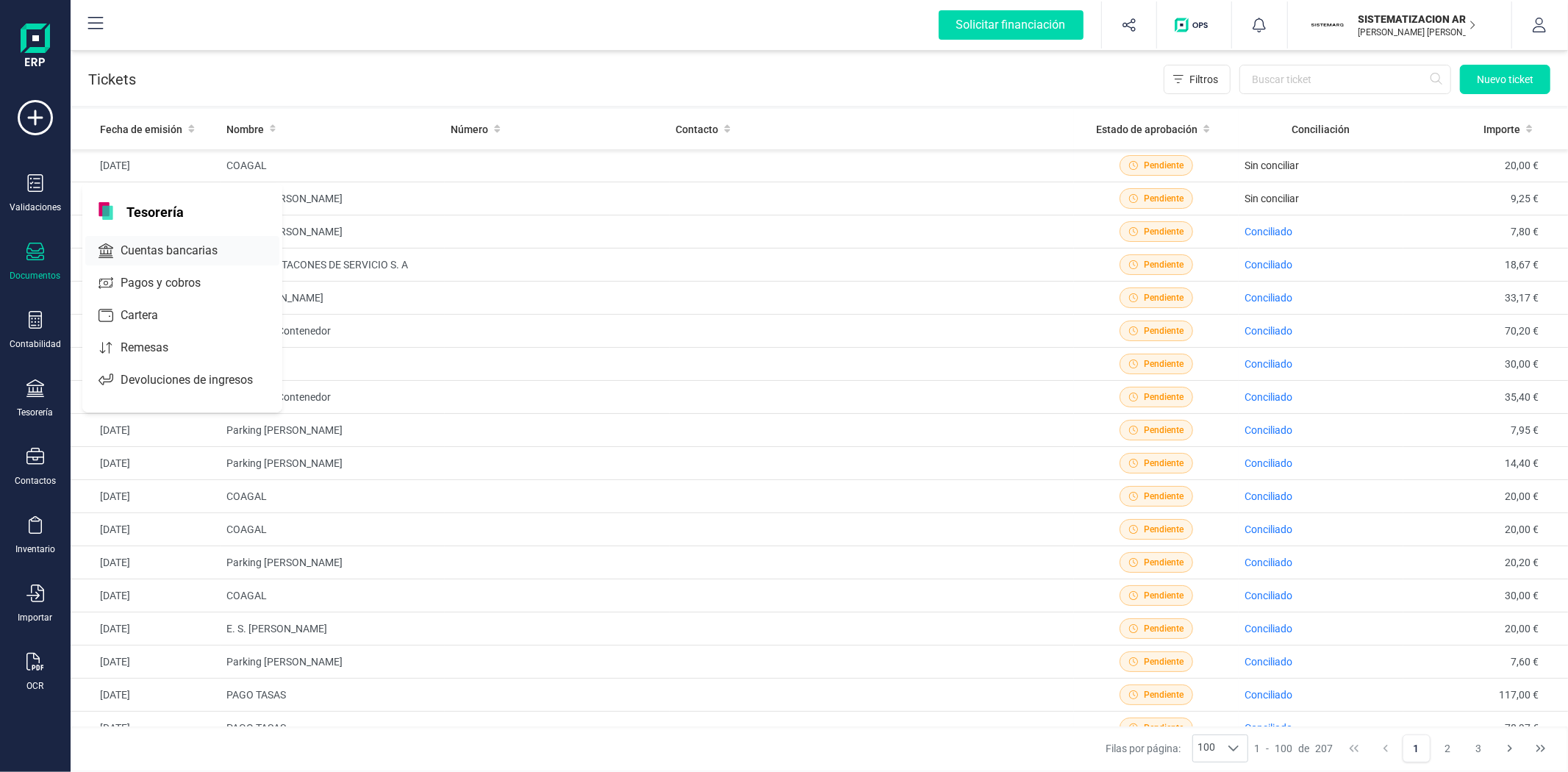
click at [180, 252] on span "Cuentas bancarias" at bounding box center [179, 250] width 129 height 17
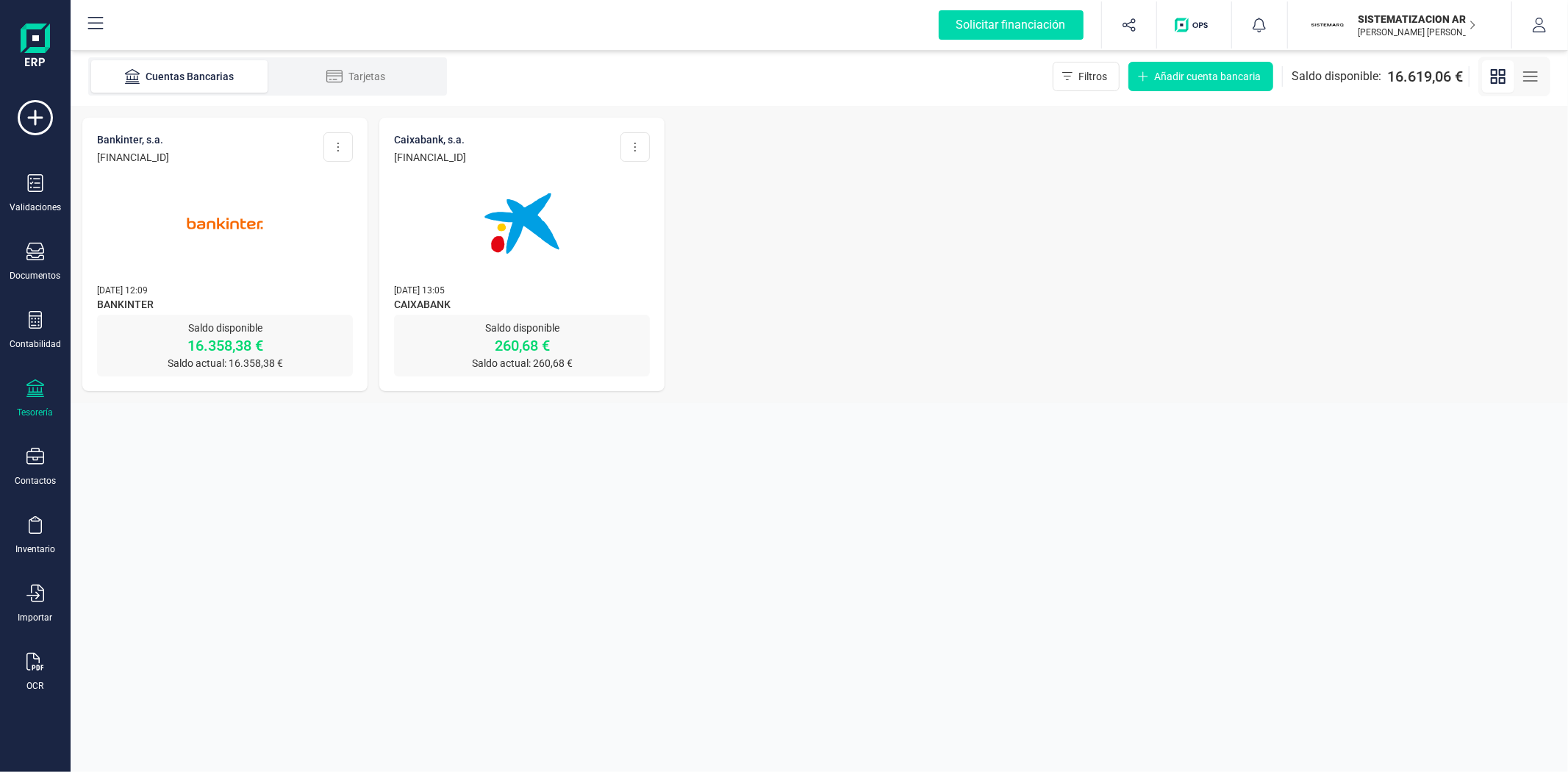
click at [581, 258] on img at bounding box center [521, 223] width 123 height 123
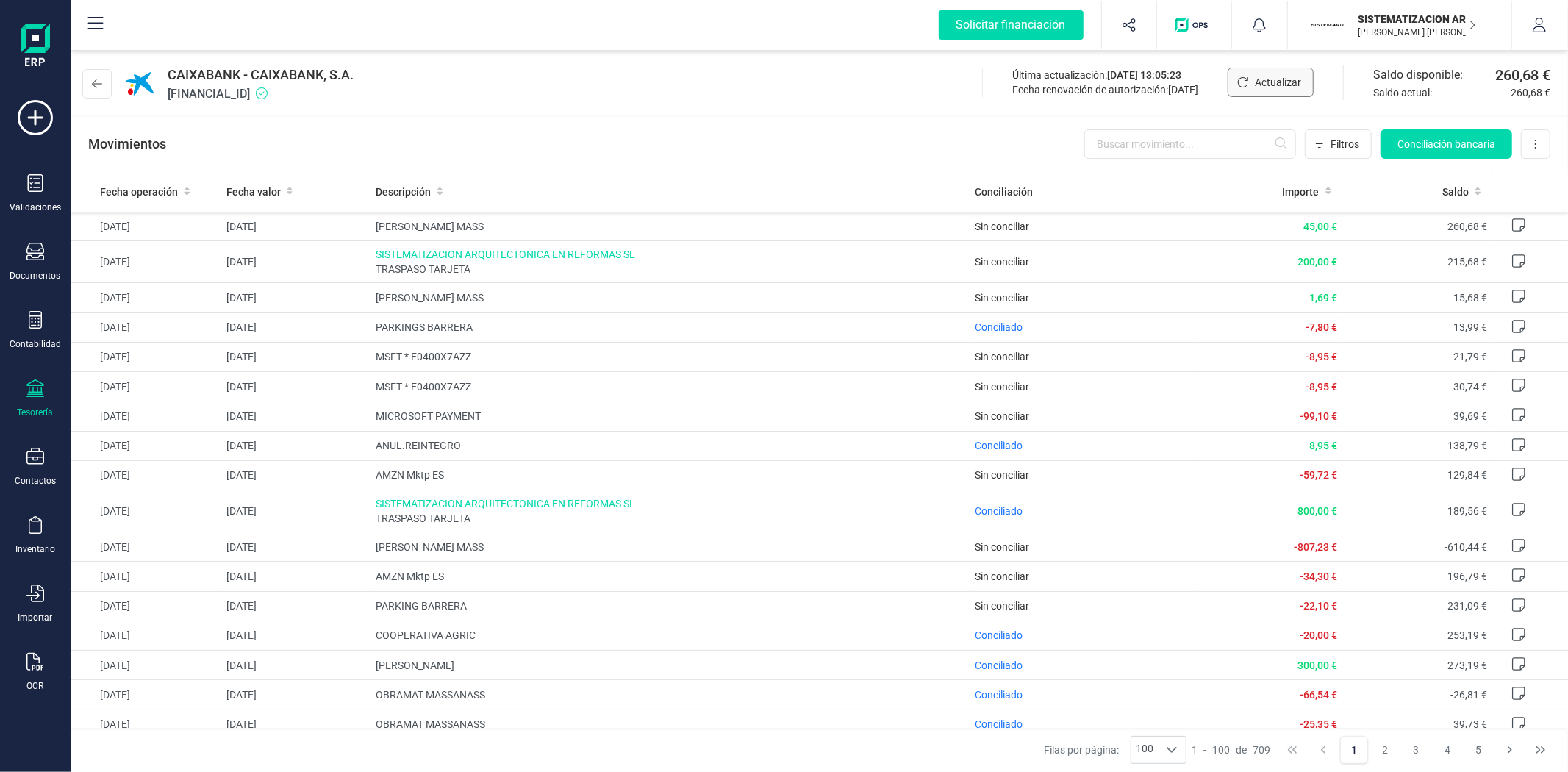
click at [1264, 75] on span "Actualizar" at bounding box center [1278, 81] width 47 height 15
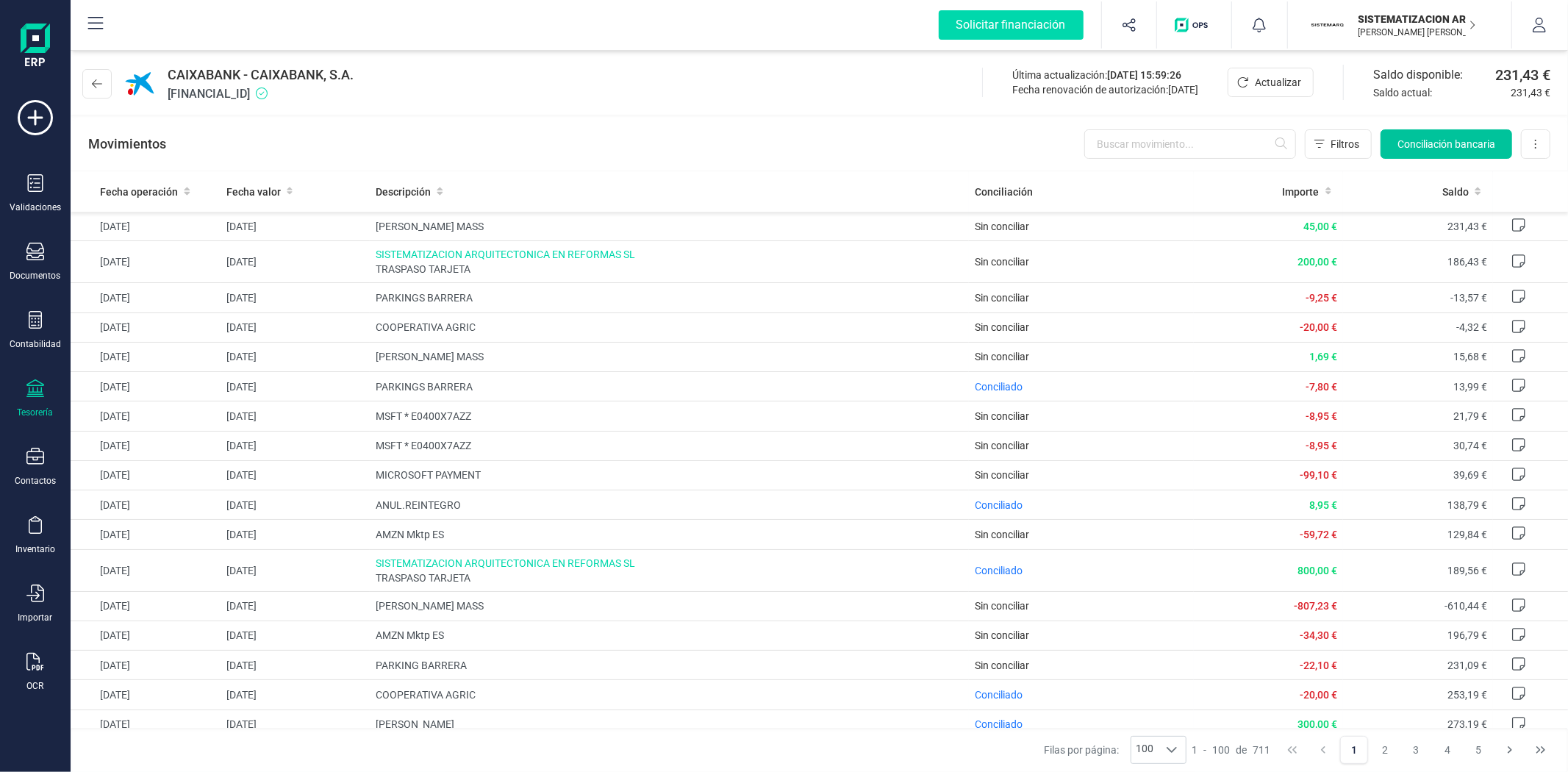
click at [1442, 137] on span "Conciliación bancaria" at bounding box center [1446, 144] width 98 height 15
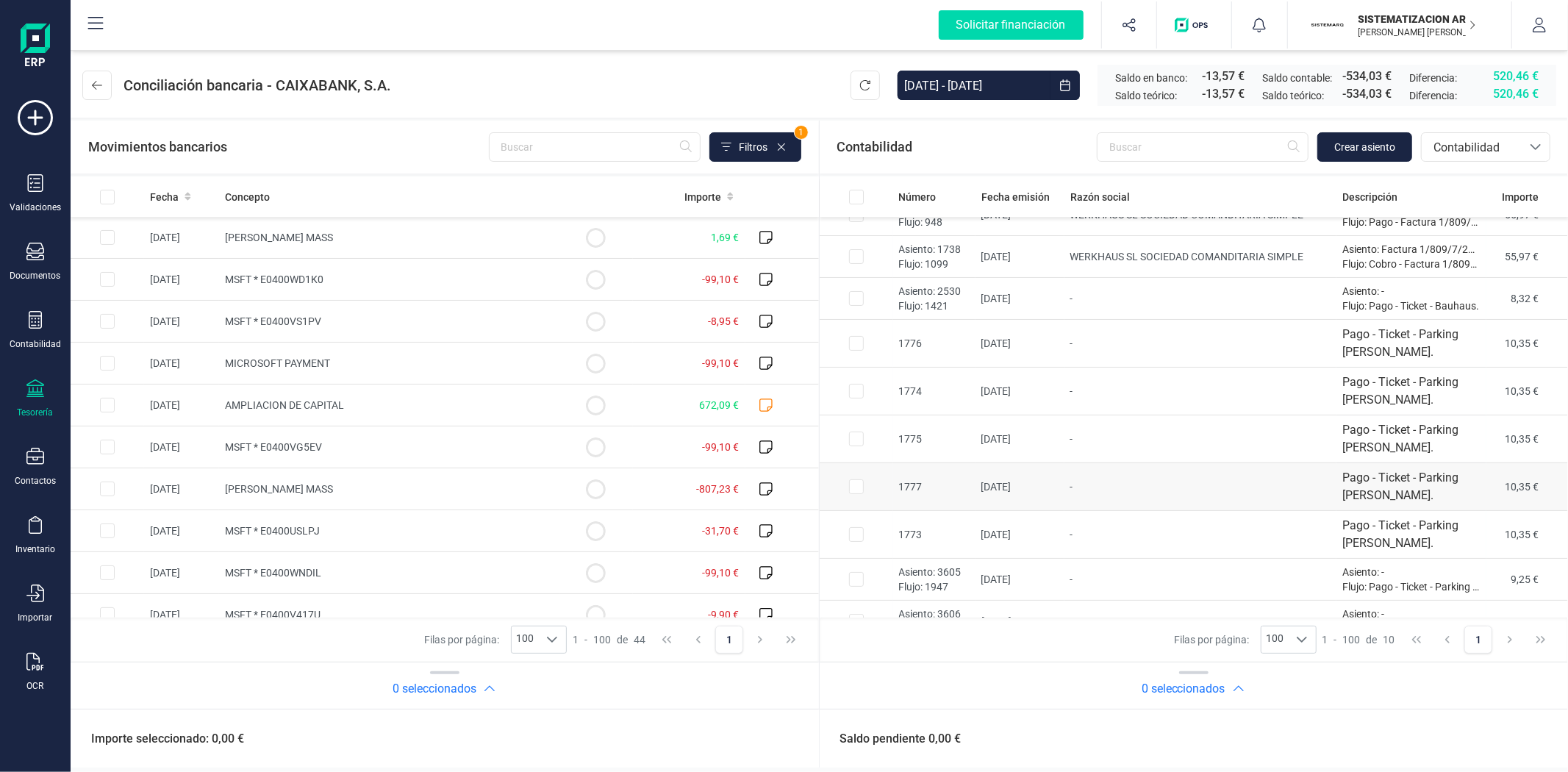
scroll to position [48, 0]
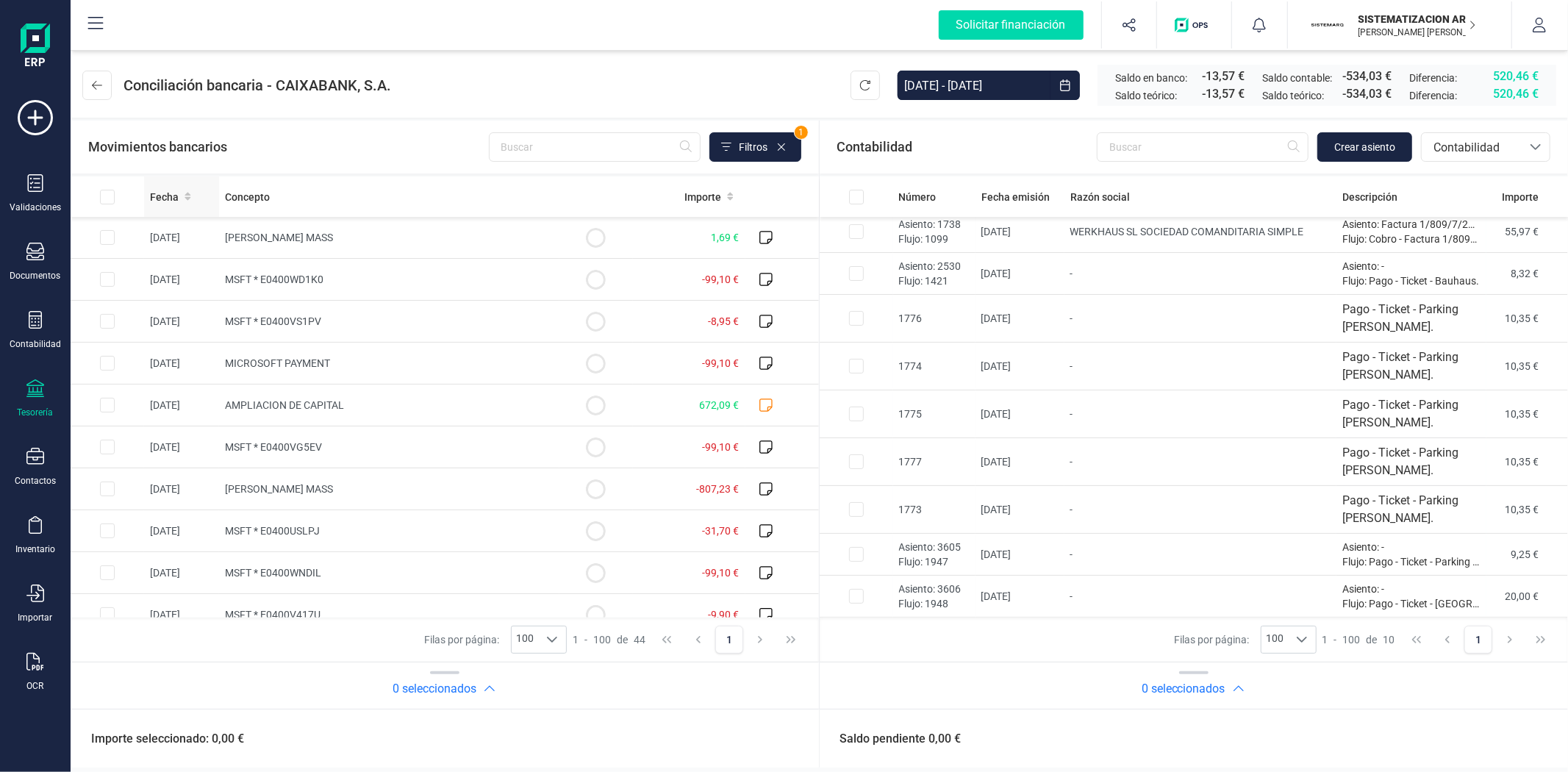
click at [184, 193] on icon at bounding box center [187, 196] width 7 height 11
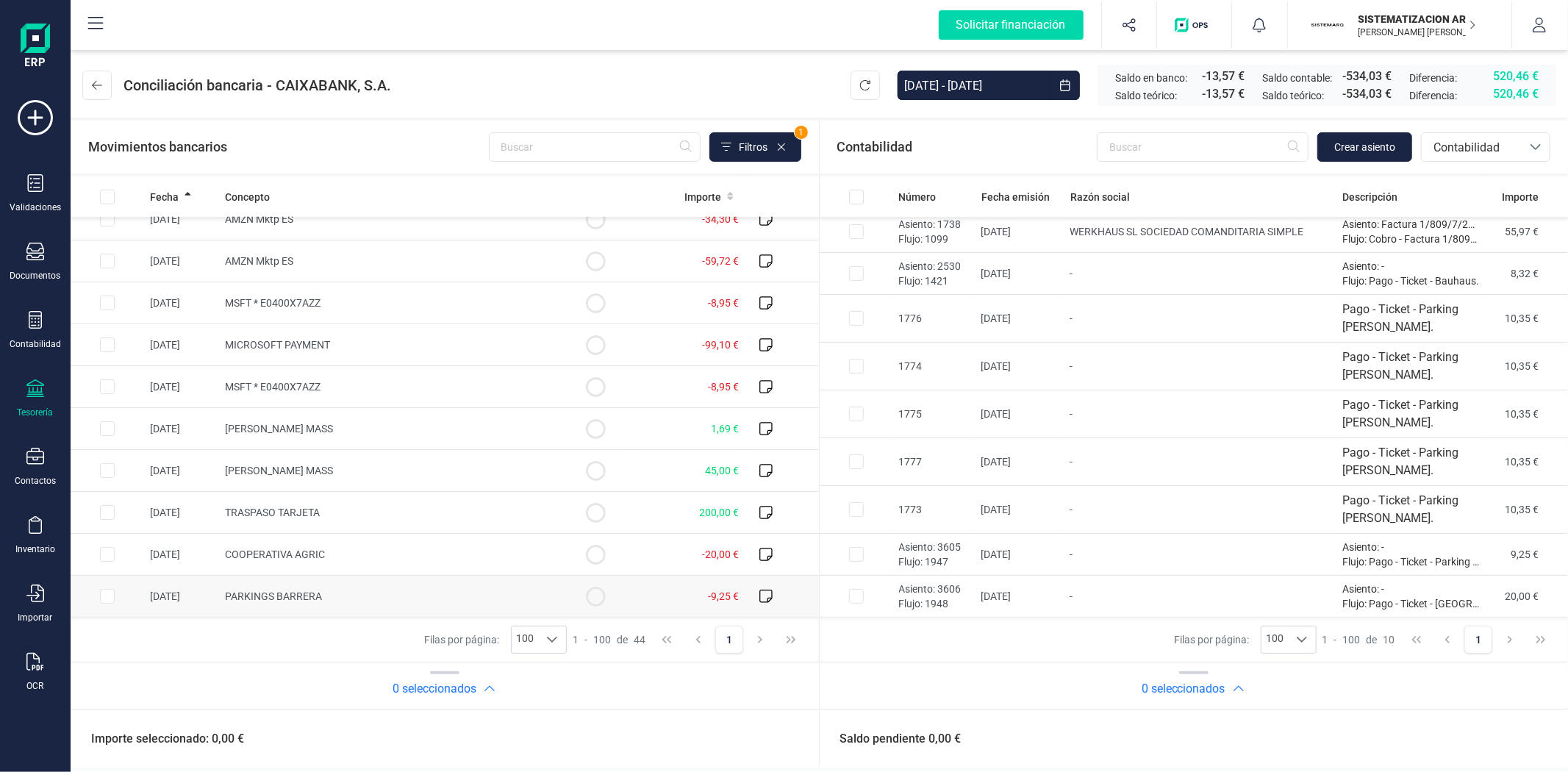
click at [105, 598] on input "Row Selected dd204302-d084-47d2-93c7-dec303bf7397" at bounding box center [107, 595] width 15 height 15
checkbox input "true"
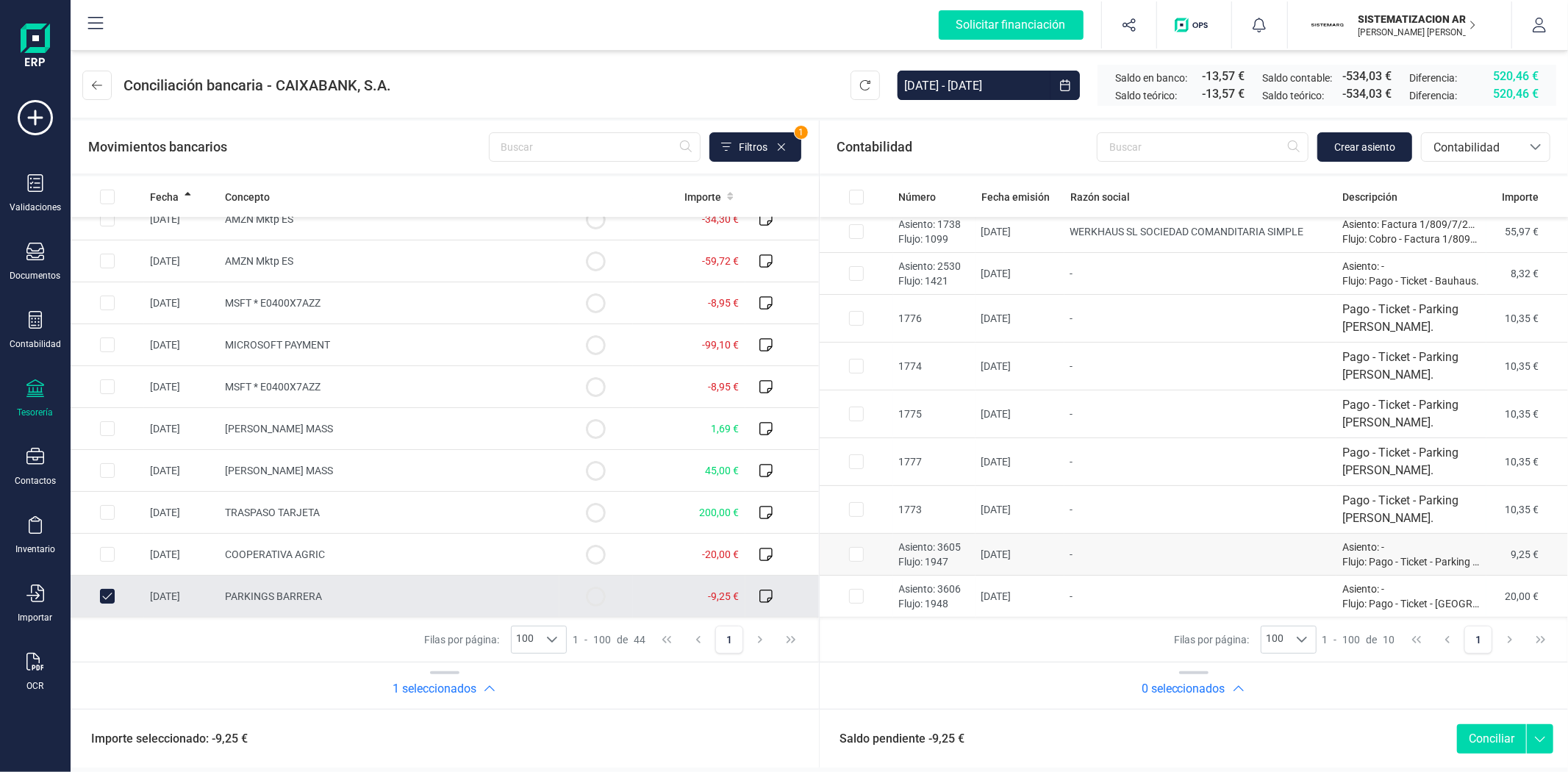
click at [859, 561] on input "Row Selected 29150139-6e13-4937-9933-b10719f84f28" at bounding box center [856, 554] width 15 height 15
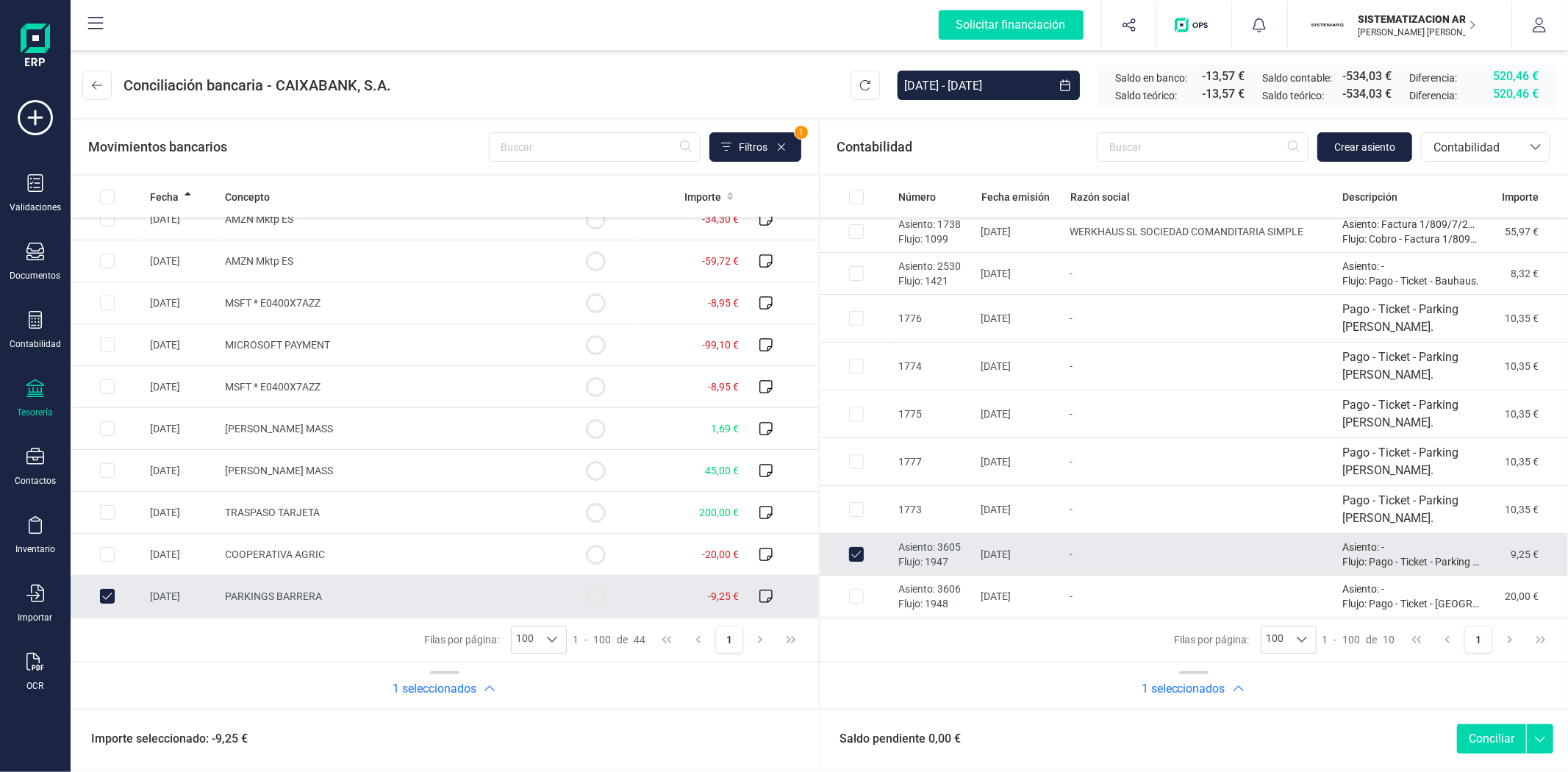
click at [1492, 750] on button "Conciliar" at bounding box center [1491, 738] width 69 height 29
checkbox input "false"
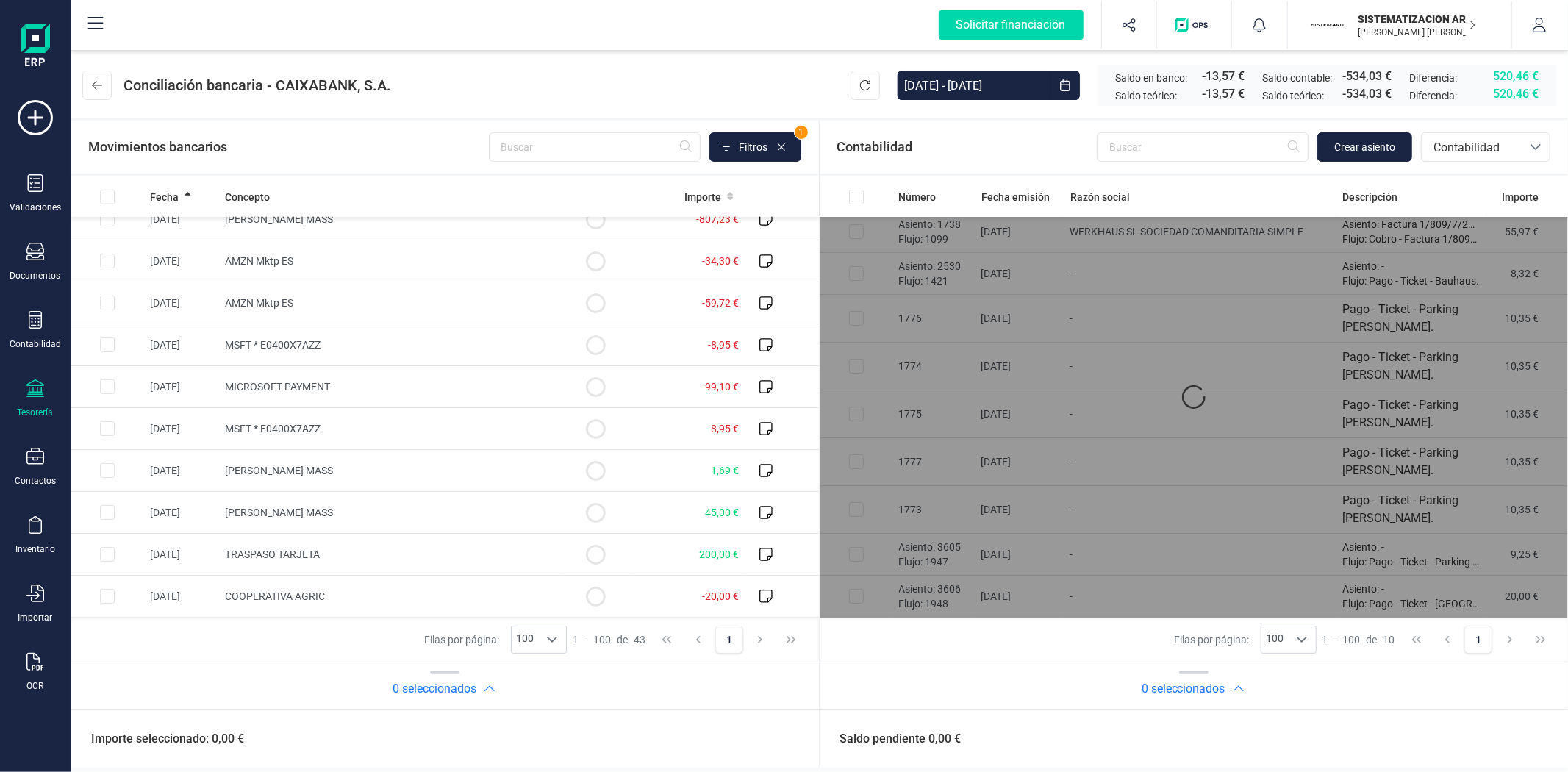
scroll to position [6, 0]
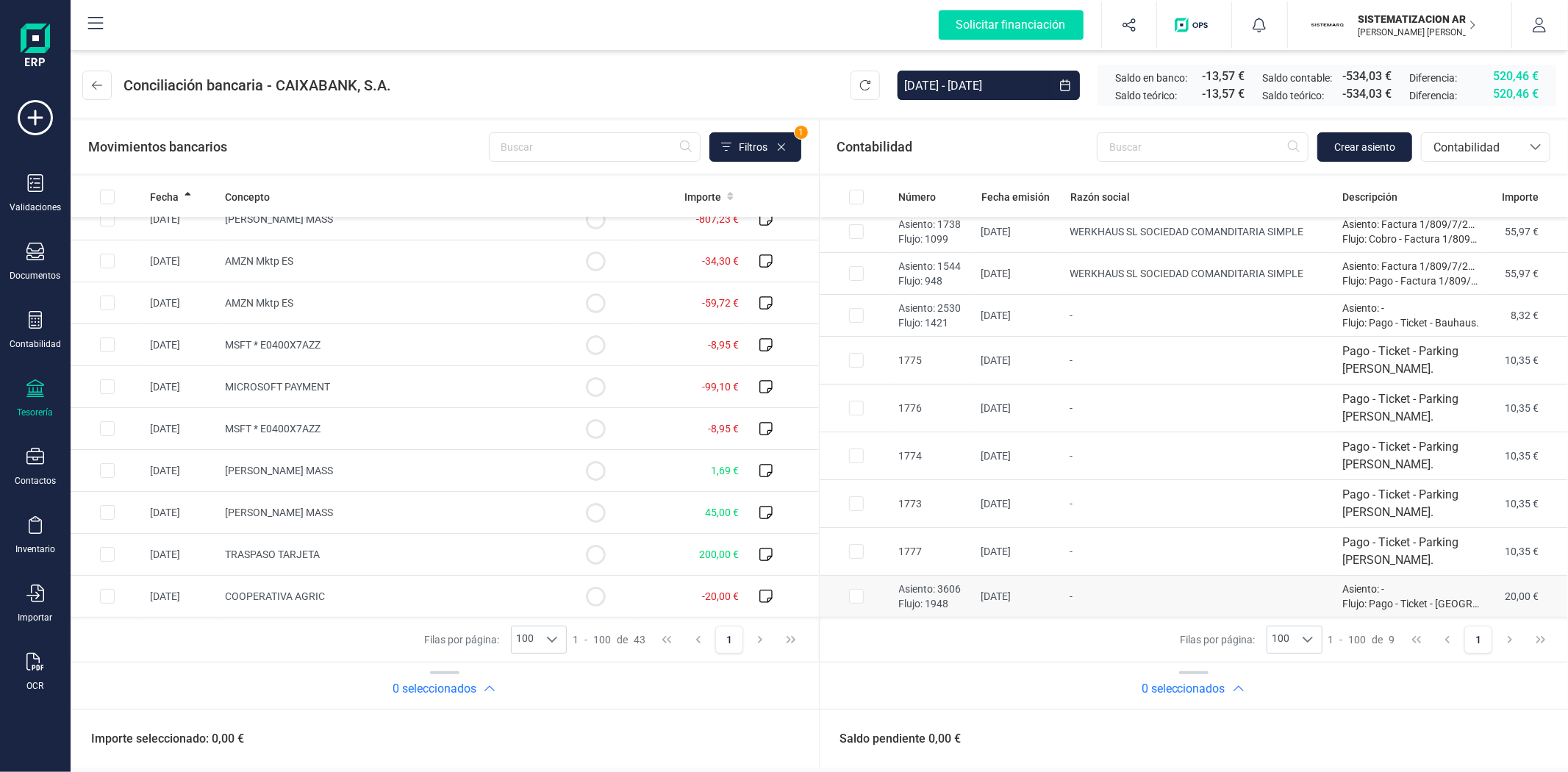
click at [855, 602] on input "Row Selected 9978a040-8e1d-4c63-a06f-e2d447c45f58" at bounding box center [856, 595] width 15 height 15
checkbox input "true"
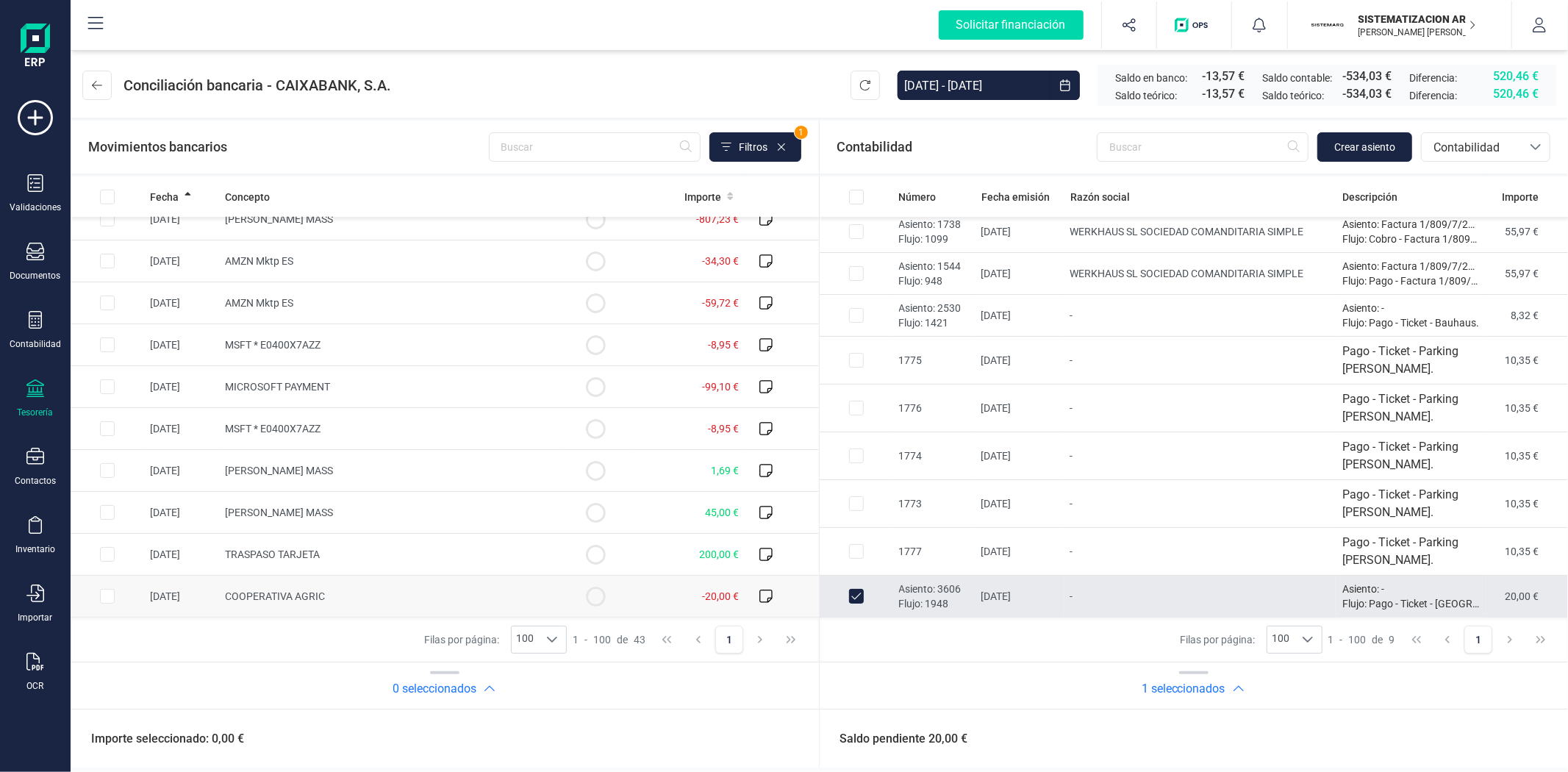
click at [107, 589] on input "Row Selected 25616b43-38d5-4559-8d8b-9e9308fb18ad" at bounding box center [107, 595] width 15 height 15
checkbox input "true"
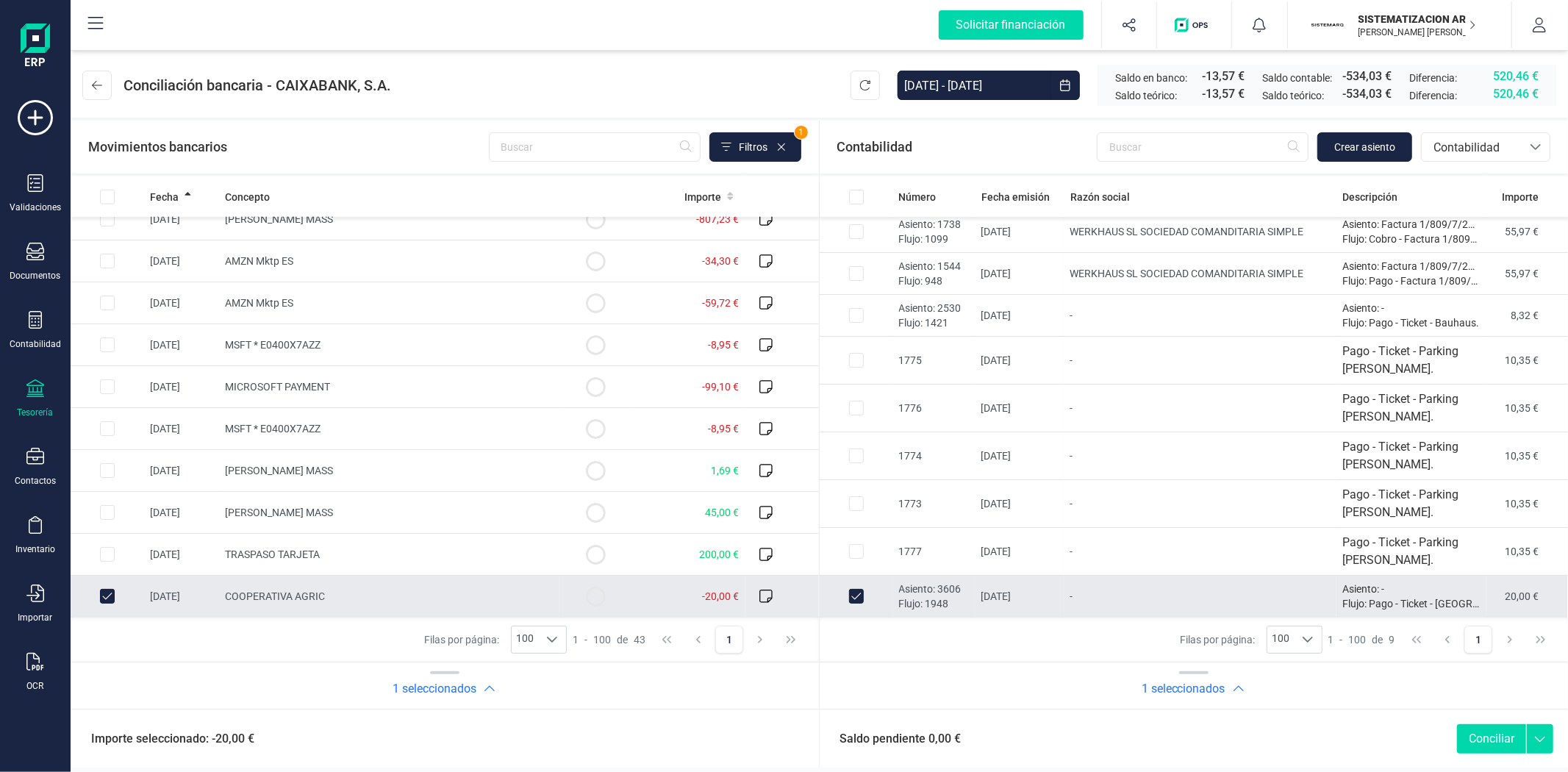
click at [1496, 741] on button "Conciliar" at bounding box center [1491, 738] width 69 height 29
checkbox input "false"
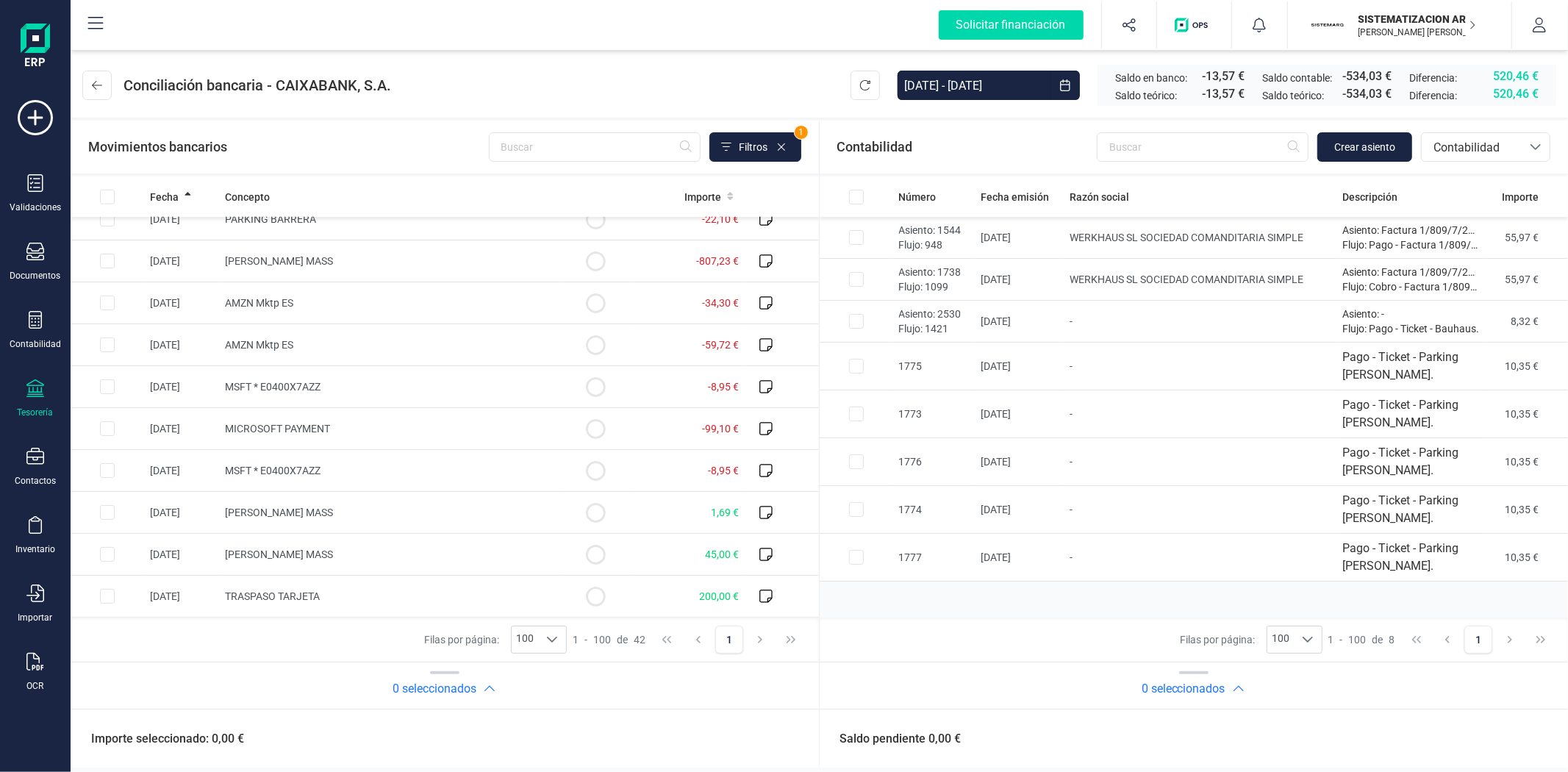
scroll to position [0, 0]
click at [1492, 139] on span "Contabilidad" at bounding box center [1471, 147] width 88 height 17
click at [1456, 239] on span "Facturas" at bounding box center [1455, 246] width 46 height 17
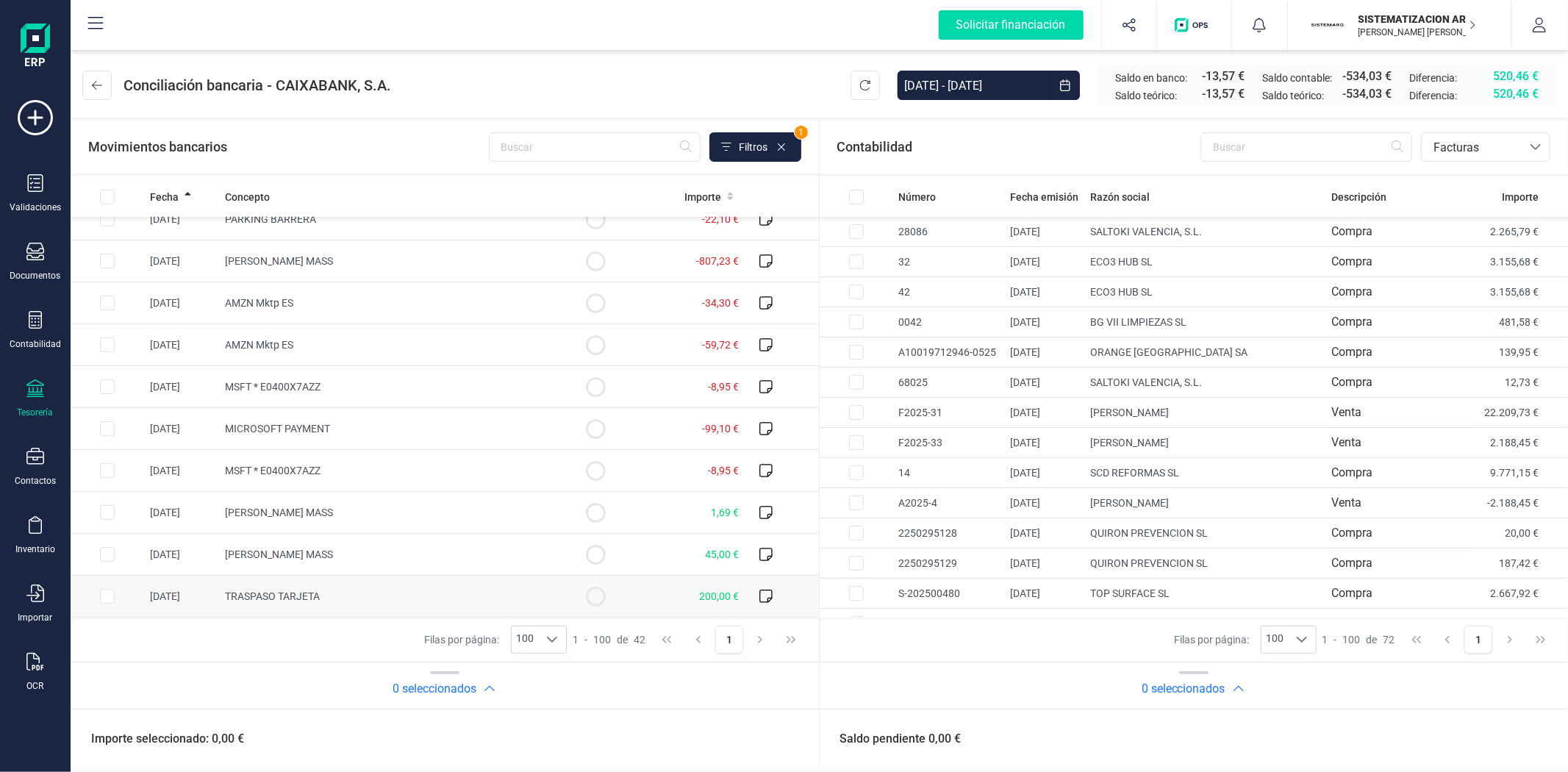
click at [106, 593] on input "Row Selected a35ecac0-a60a-4273-a4d5-61756135c219" at bounding box center [107, 595] width 15 height 15
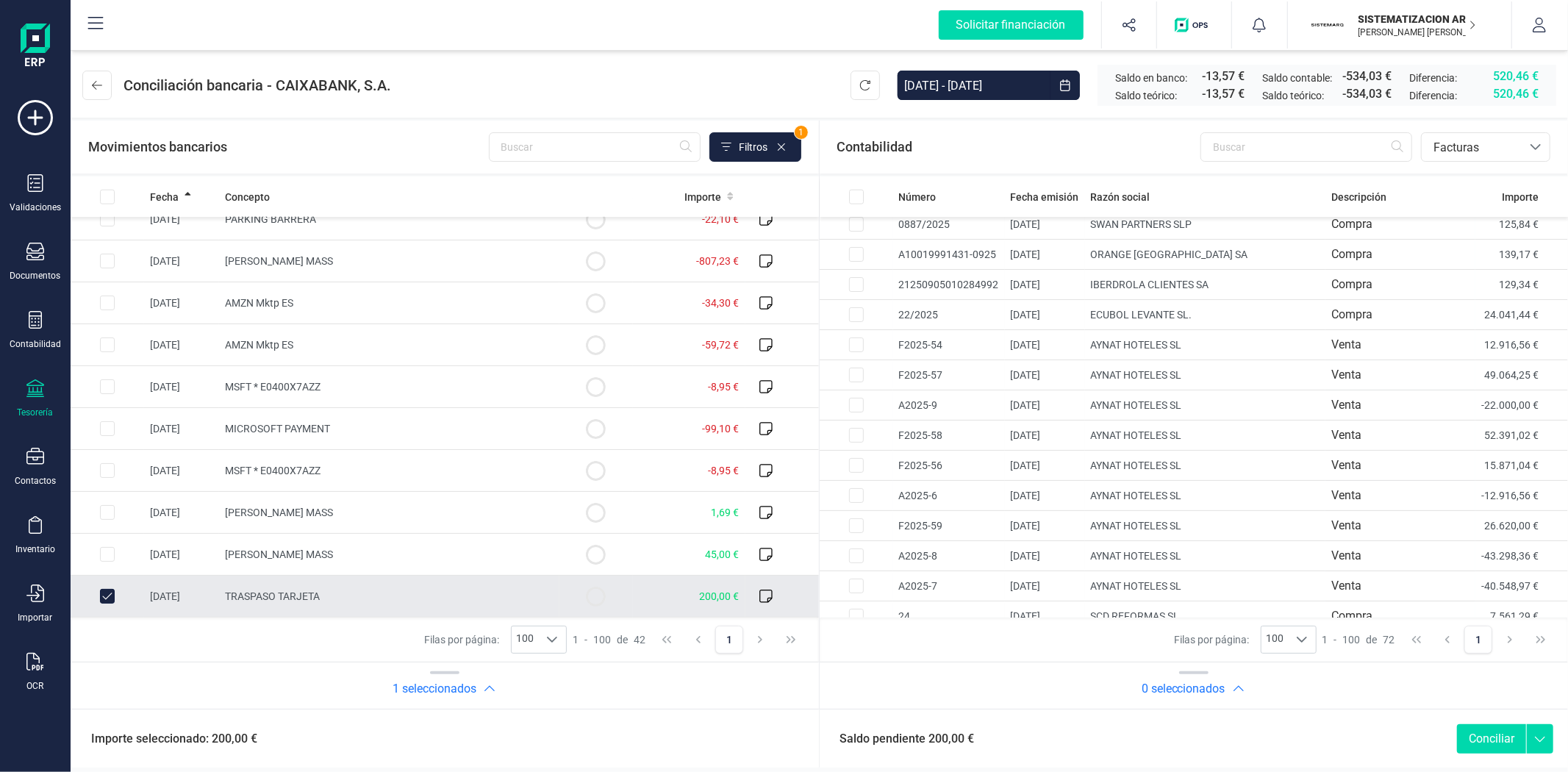
scroll to position [1808, 0]
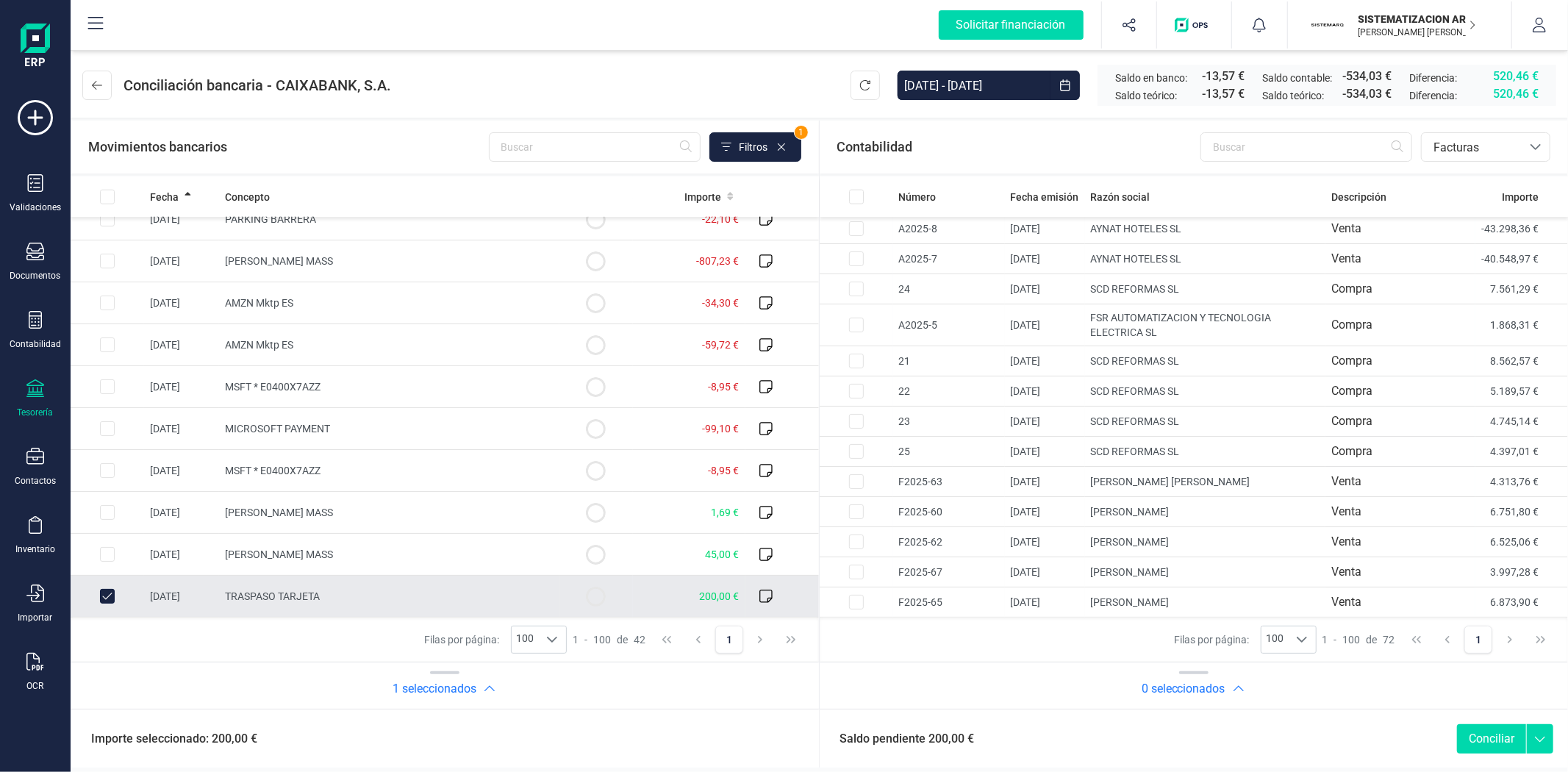
click at [109, 592] on input "Row Unselected a35ecac0-a60a-4273-a4d5-61756135c219" at bounding box center [107, 595] width 15 height 15
checkbox input "false"
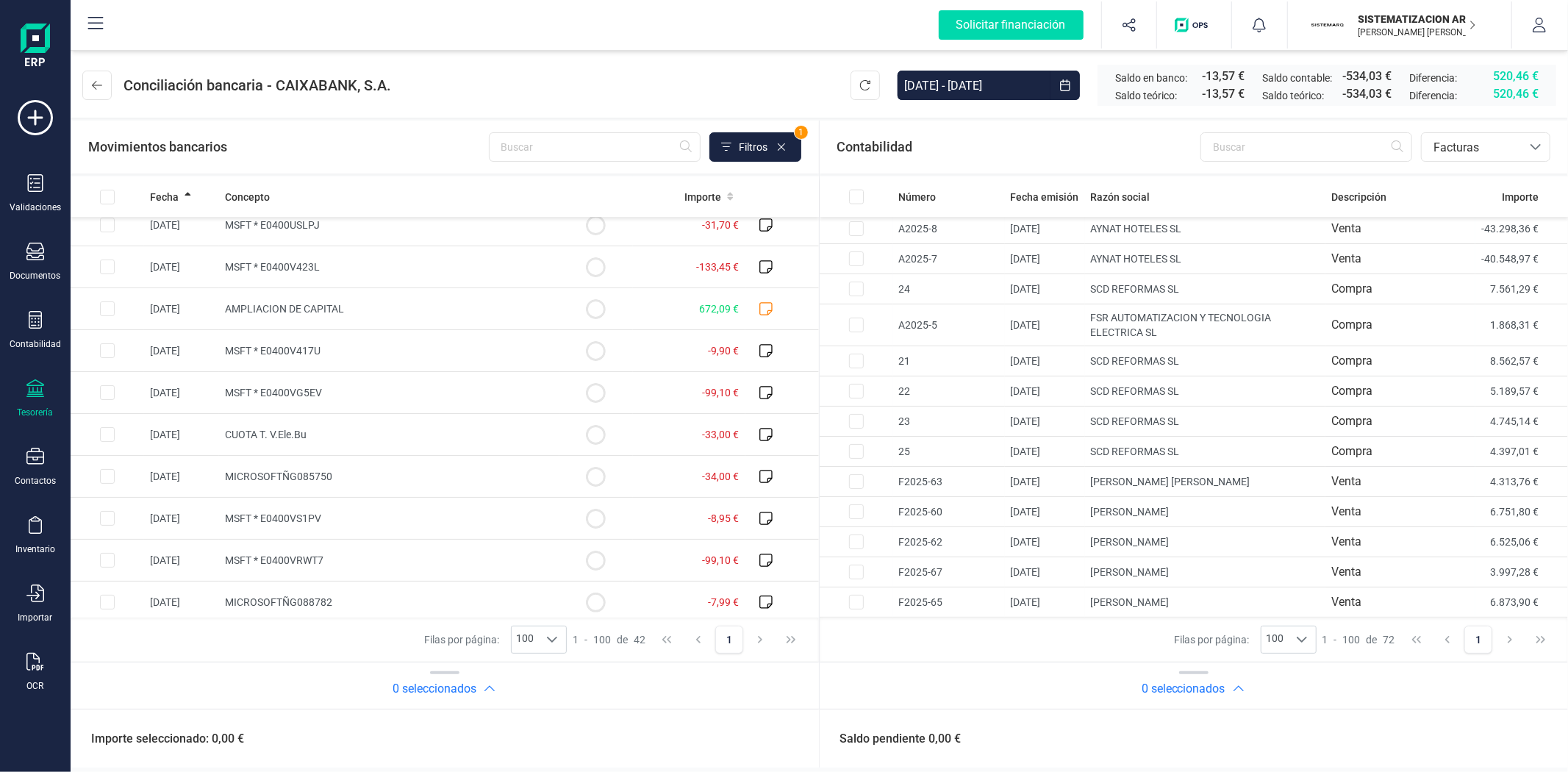
scroll to position [0, 0]
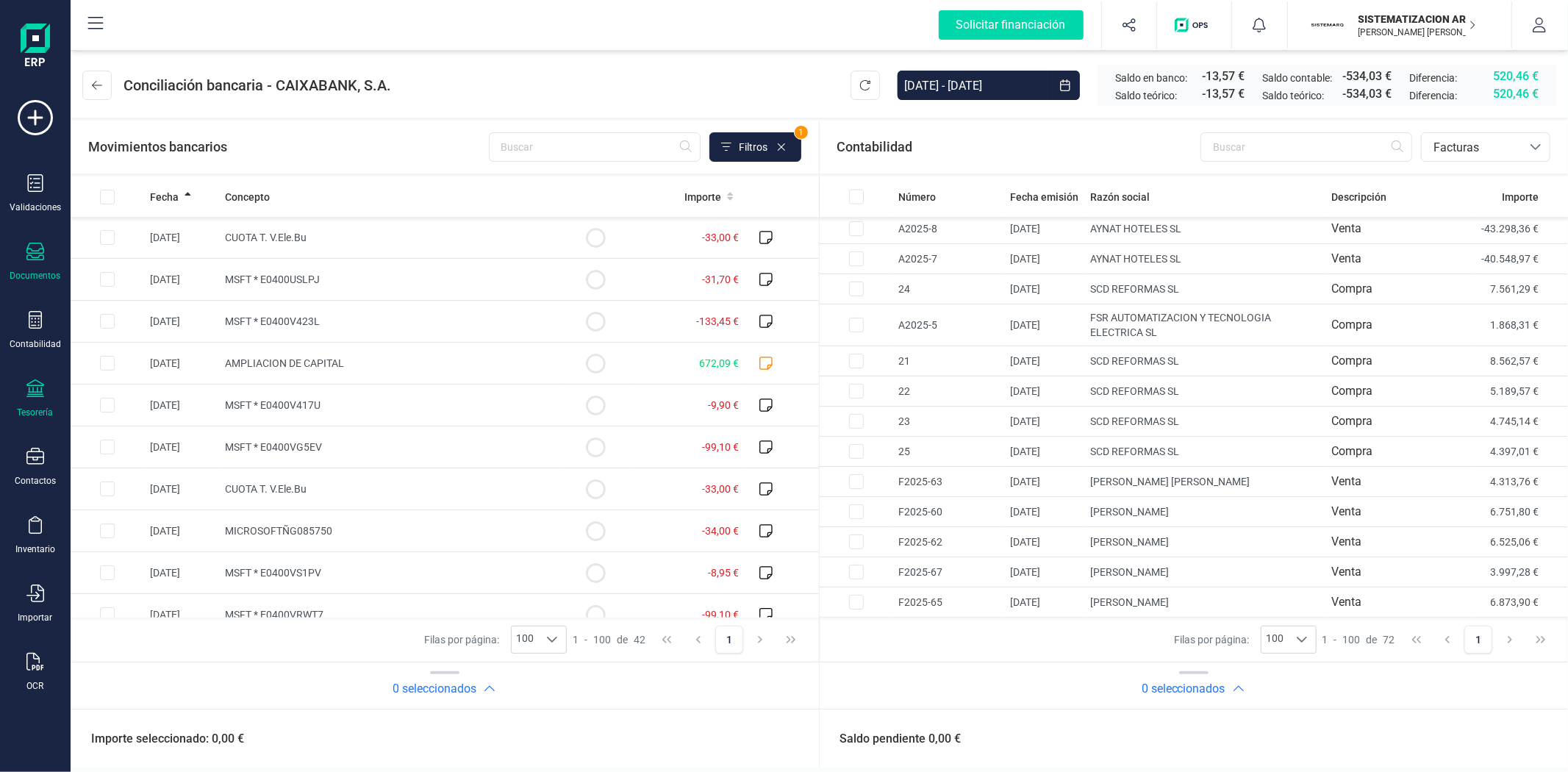
click at [29, 257] on icon at bounding box center [35, 251] width 17 height 17
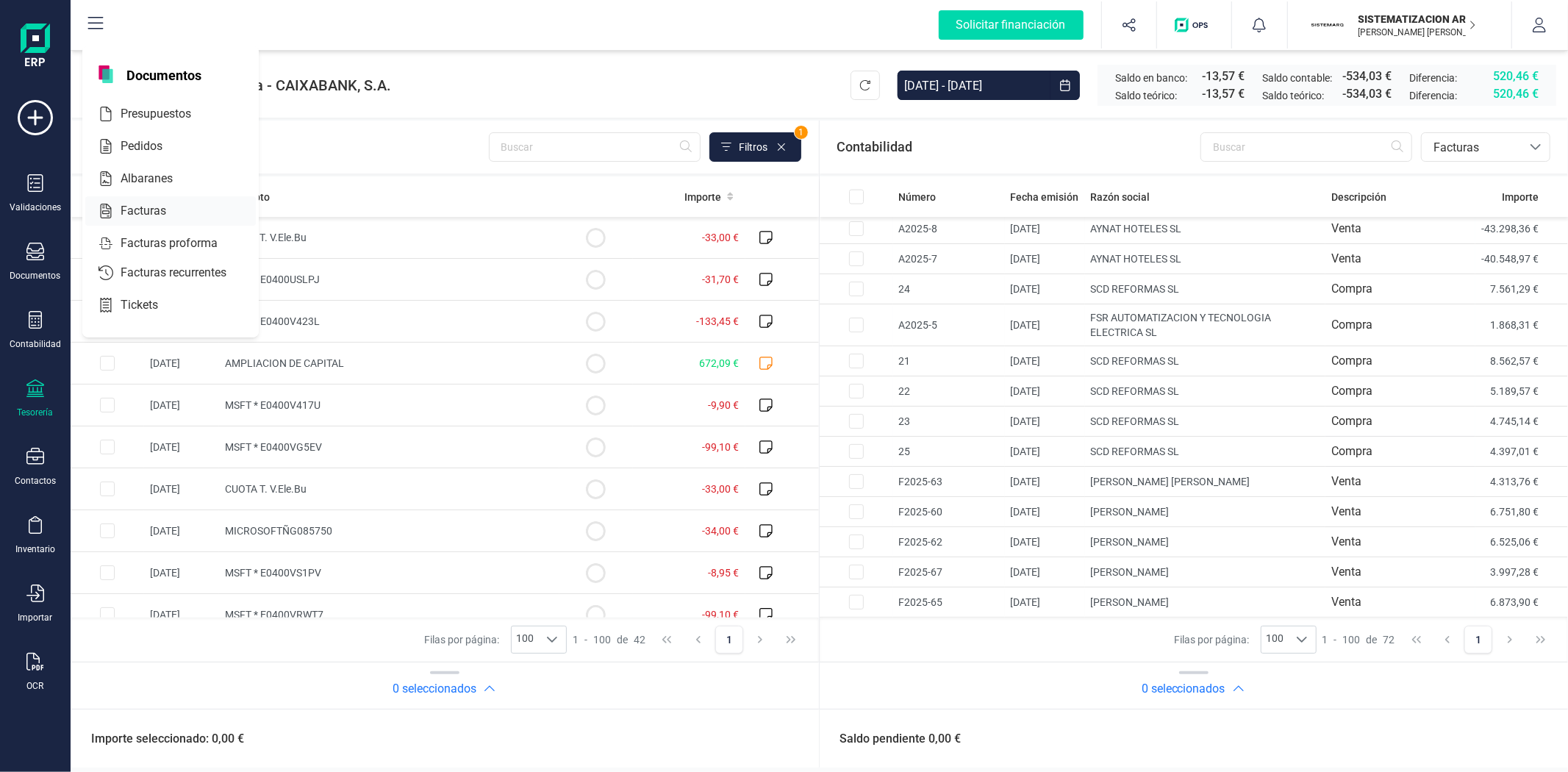
click at [155, 217] on span "Facturas" at bounding box center [153, 210] width 78 height 17
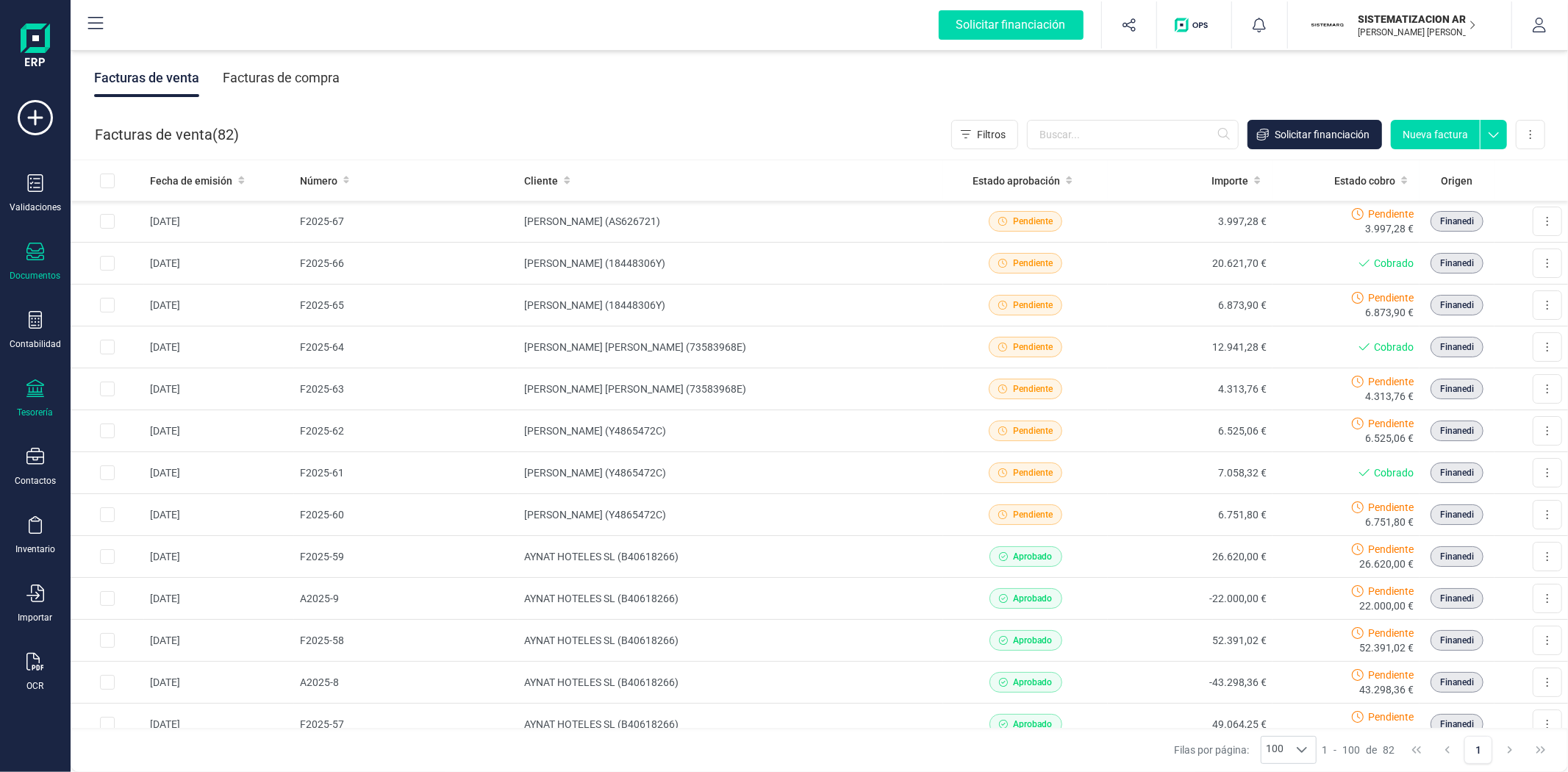
click at [26, 390] on icon at bounding box center [35, 388] width 17 height 17
click at [175, 239] on div "Cuentas bancarias" at bounding box center [182, 250] width 194 height 29
